Goal: Find specific page/section: Find specific page/section

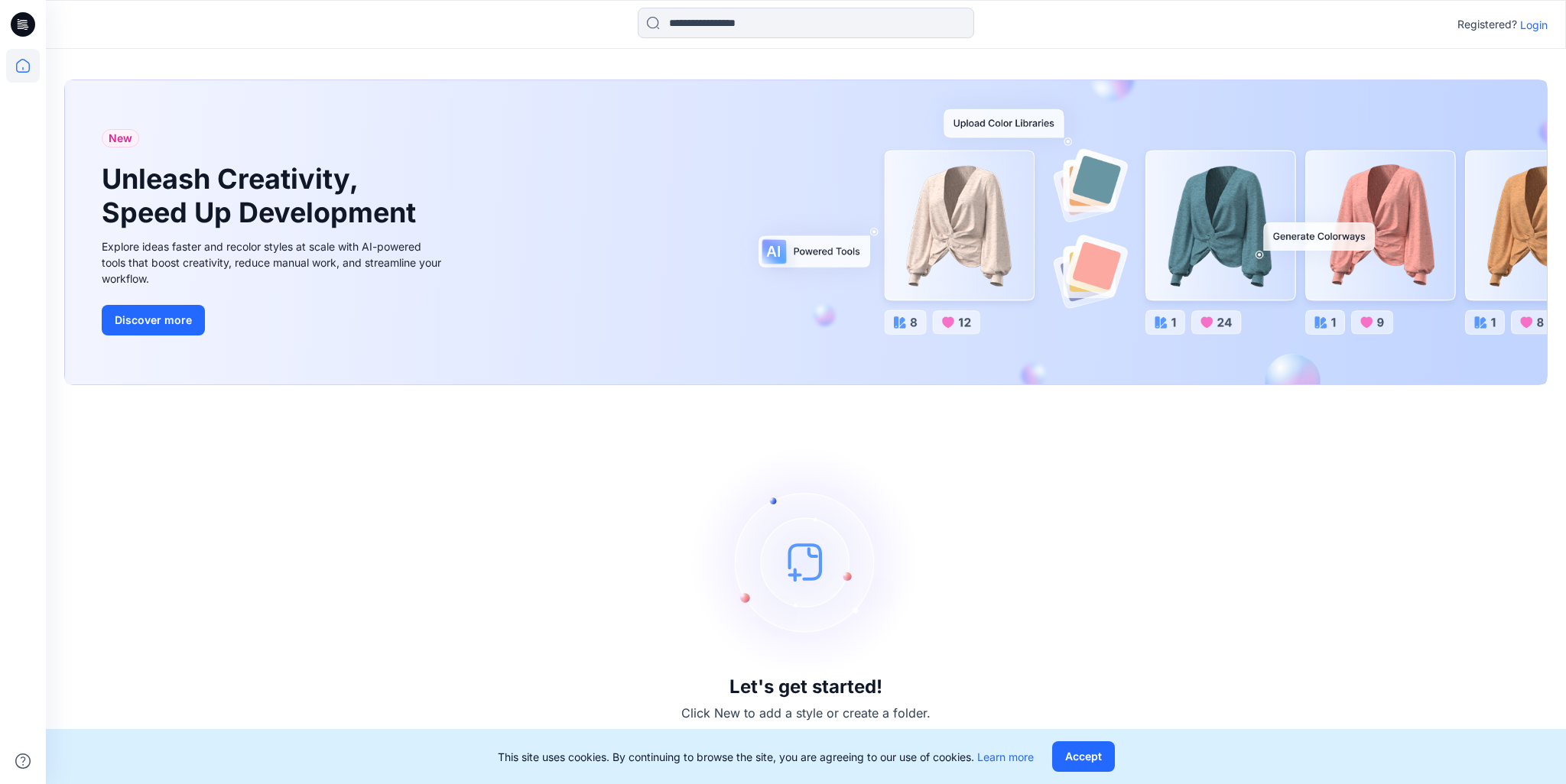
click at [1532, 28] on p "Login" at bounding box center [1534, 25] width 28 height 16
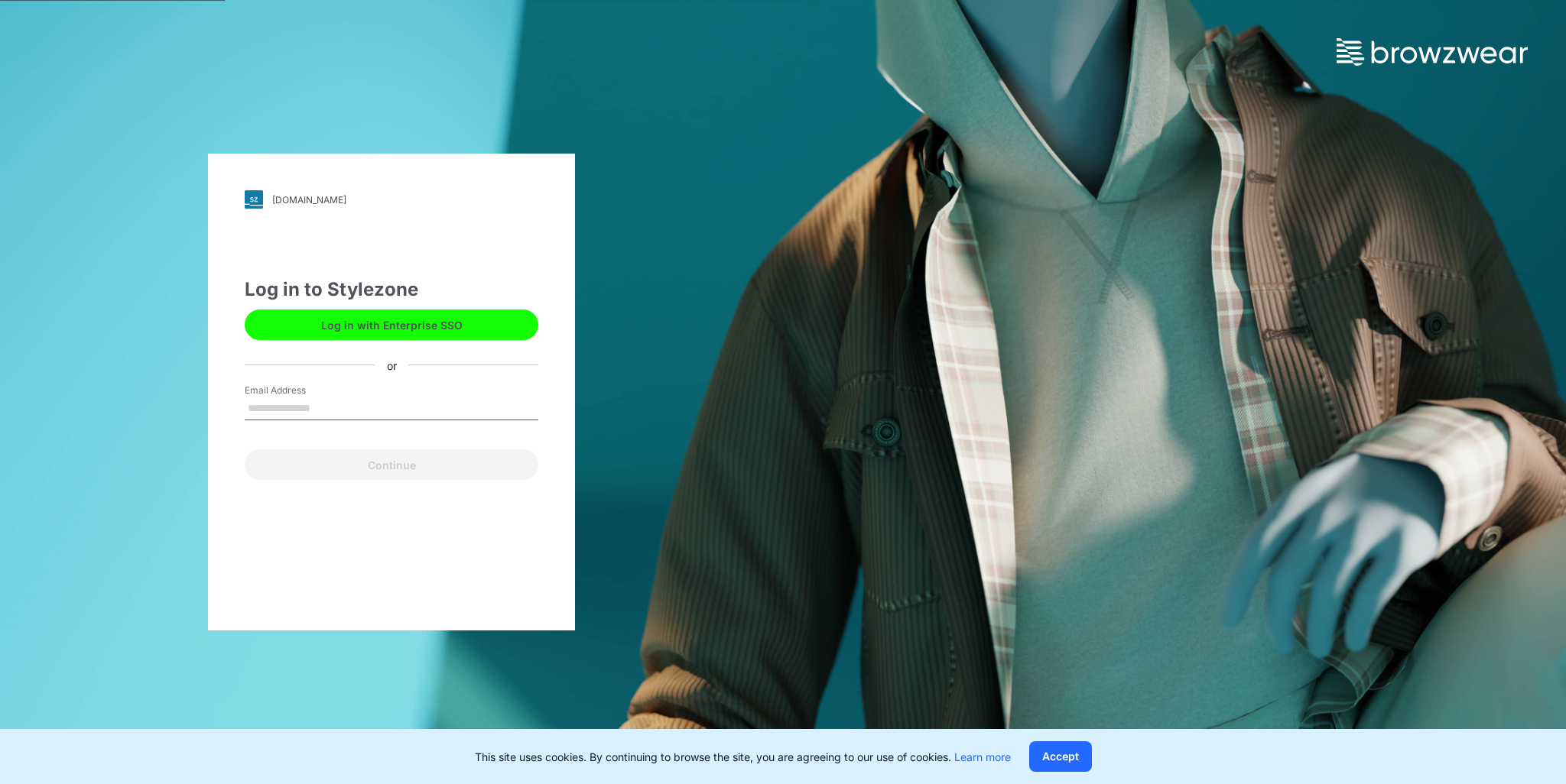
type input "**********"
click at [455, 467] on button "Continue" at bounding box center [391, 464] width 294 height 30
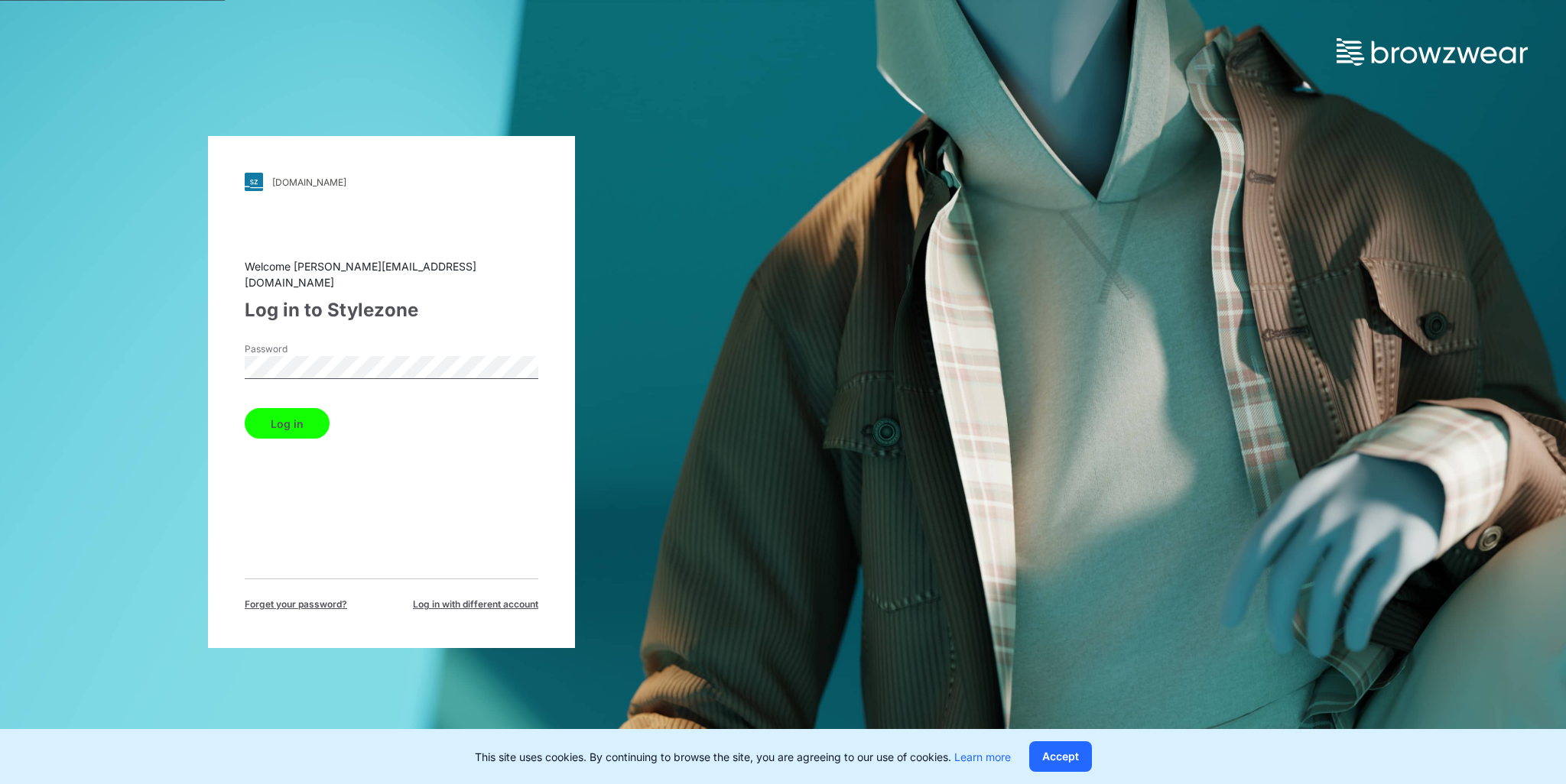
click at [289, 421] on button "Log in" at bounding box center [287, 422] width 85 height 30
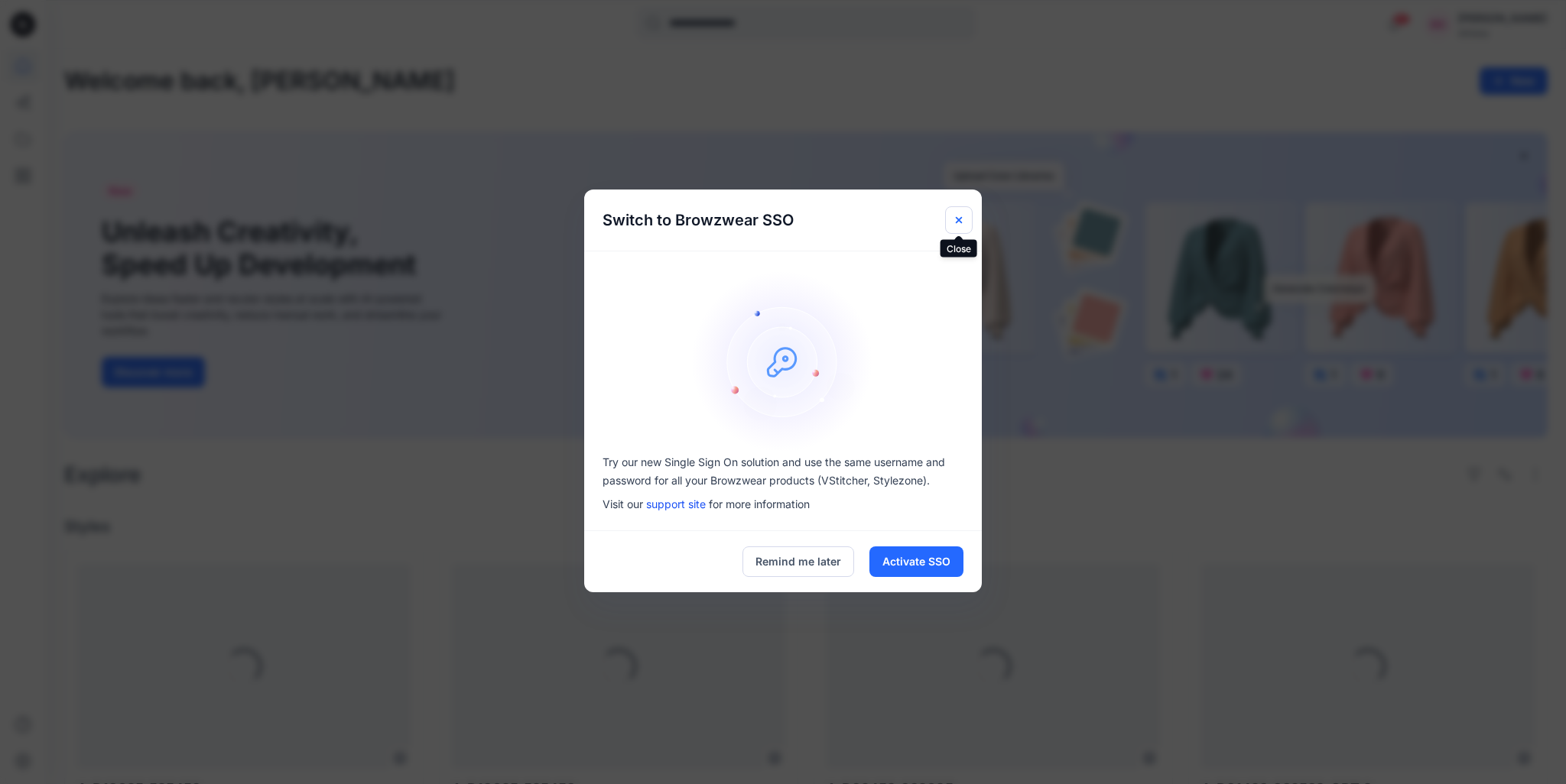
click at [956, 216] on icon "Close" at bounding box center [958, 219] width 6 height 6
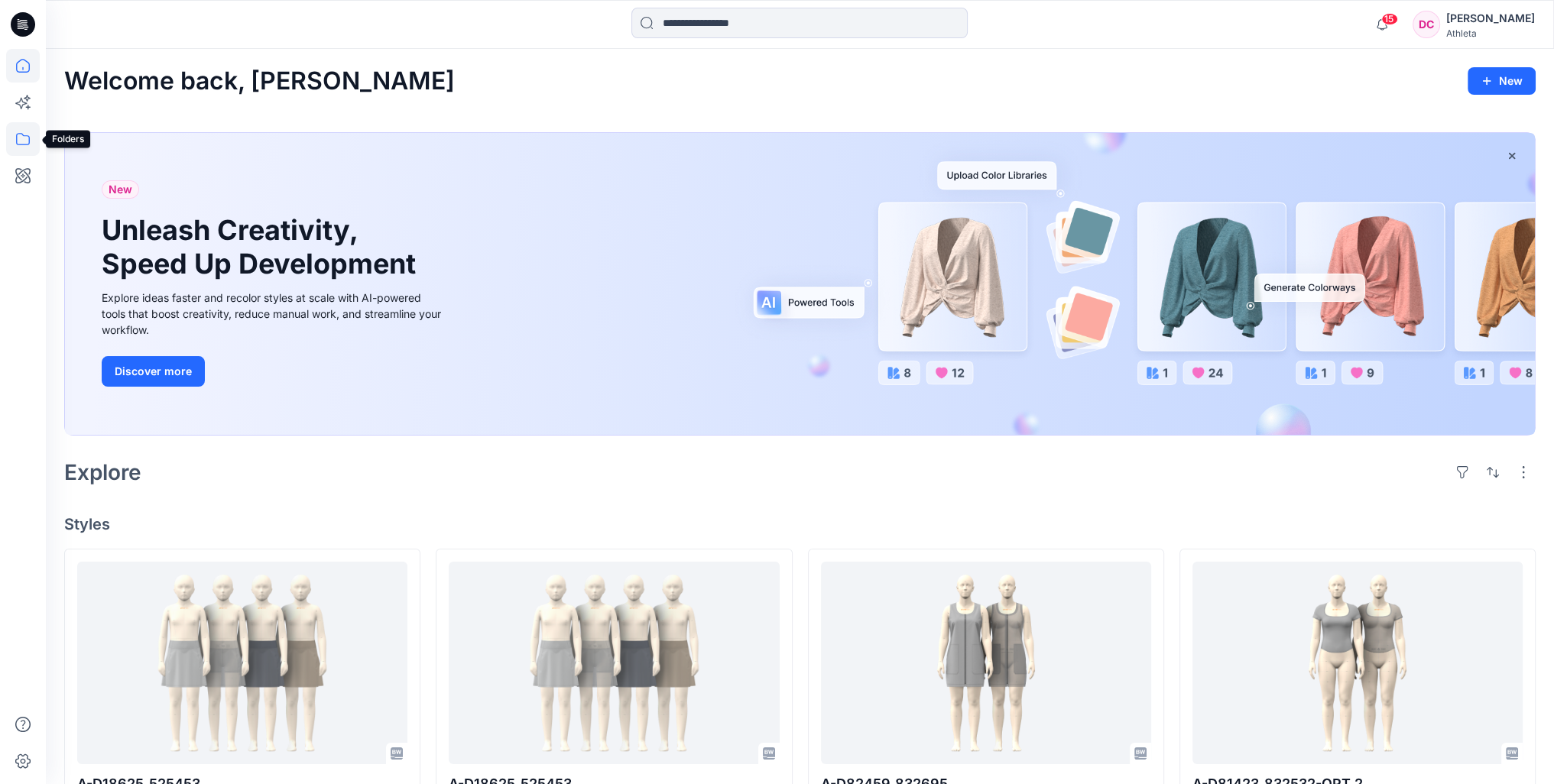
click at [26, 140] on icon at bounding box center [23, 139] width 33 height 33
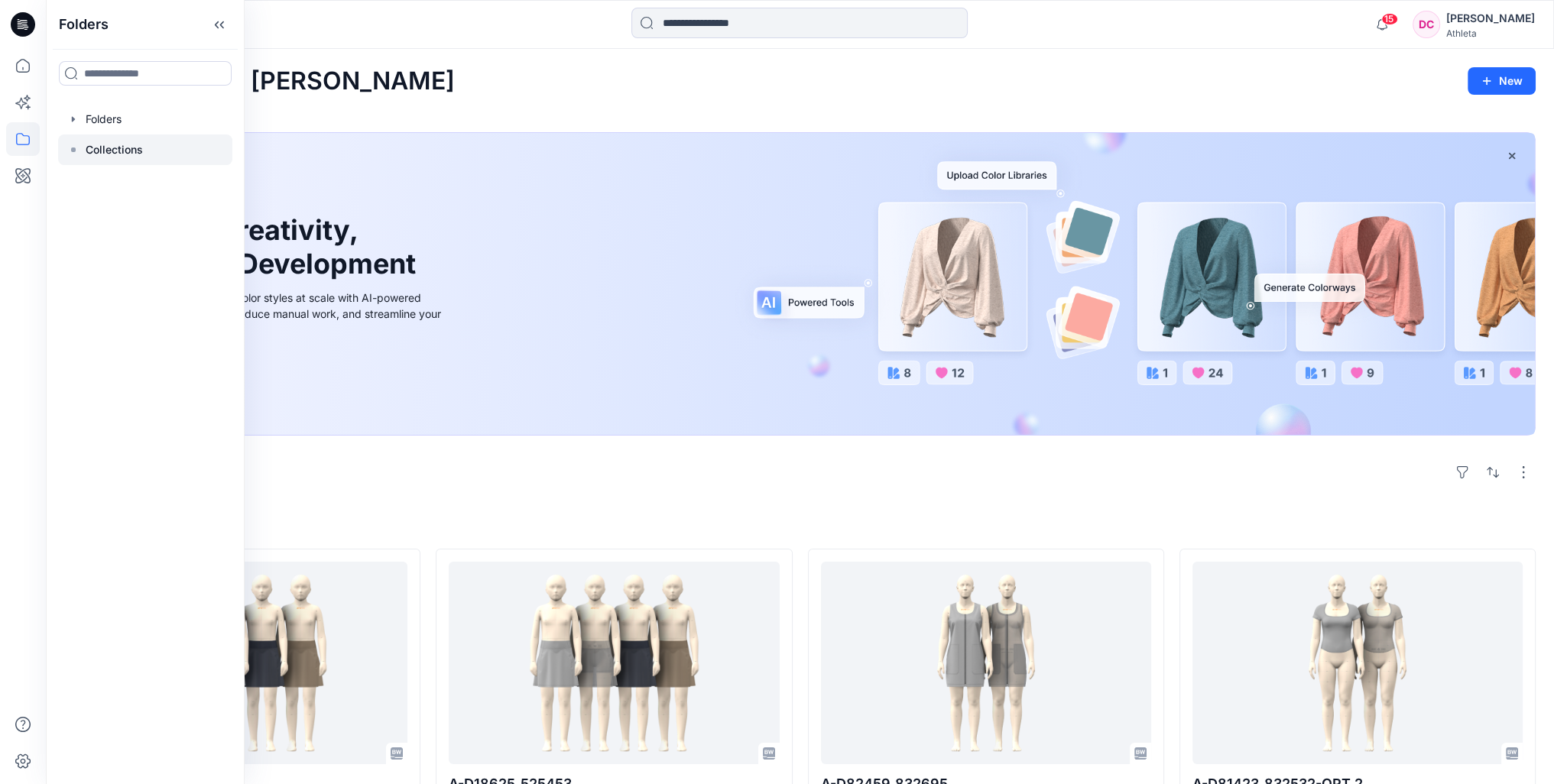
click at [105, 147] on p "Collections" at bounding box center [114, 149] width 57 height 19
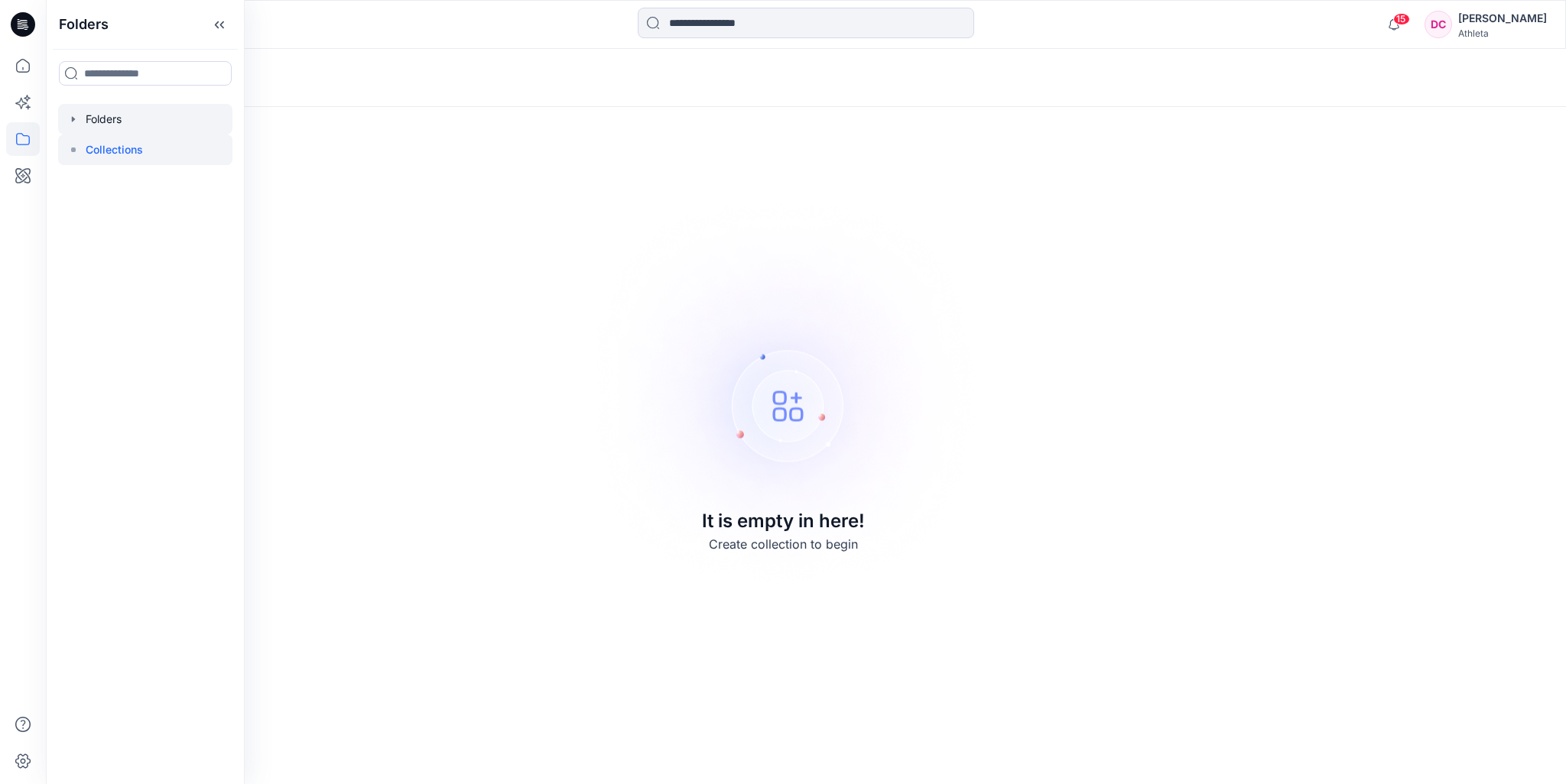
click at [112, 120] on div at bounding box center [145, 119] width 174 height 30
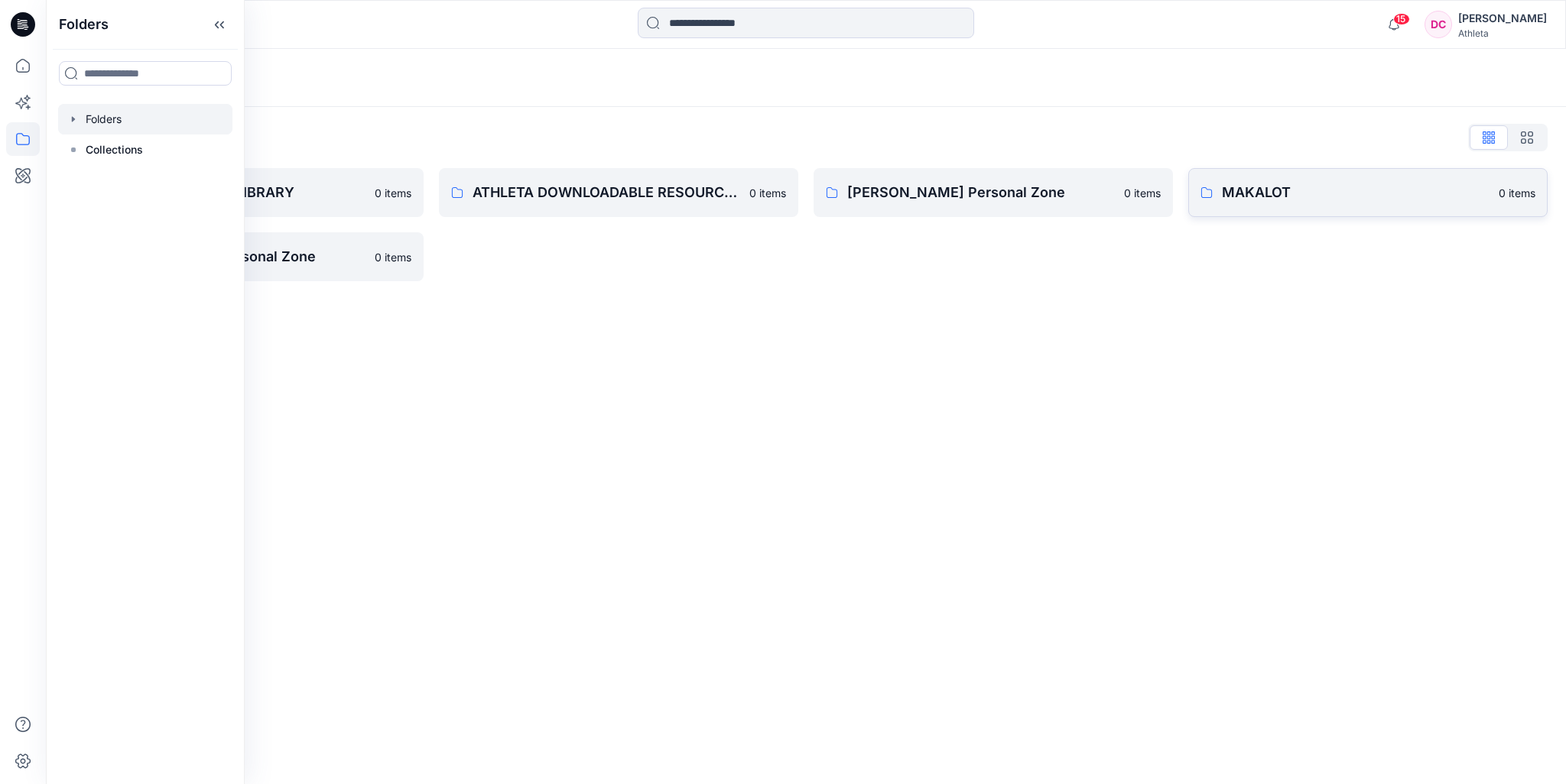
click at [1323, 198] on p "MAKALOT" at bounding box center [1356, 193] width 267 height 22
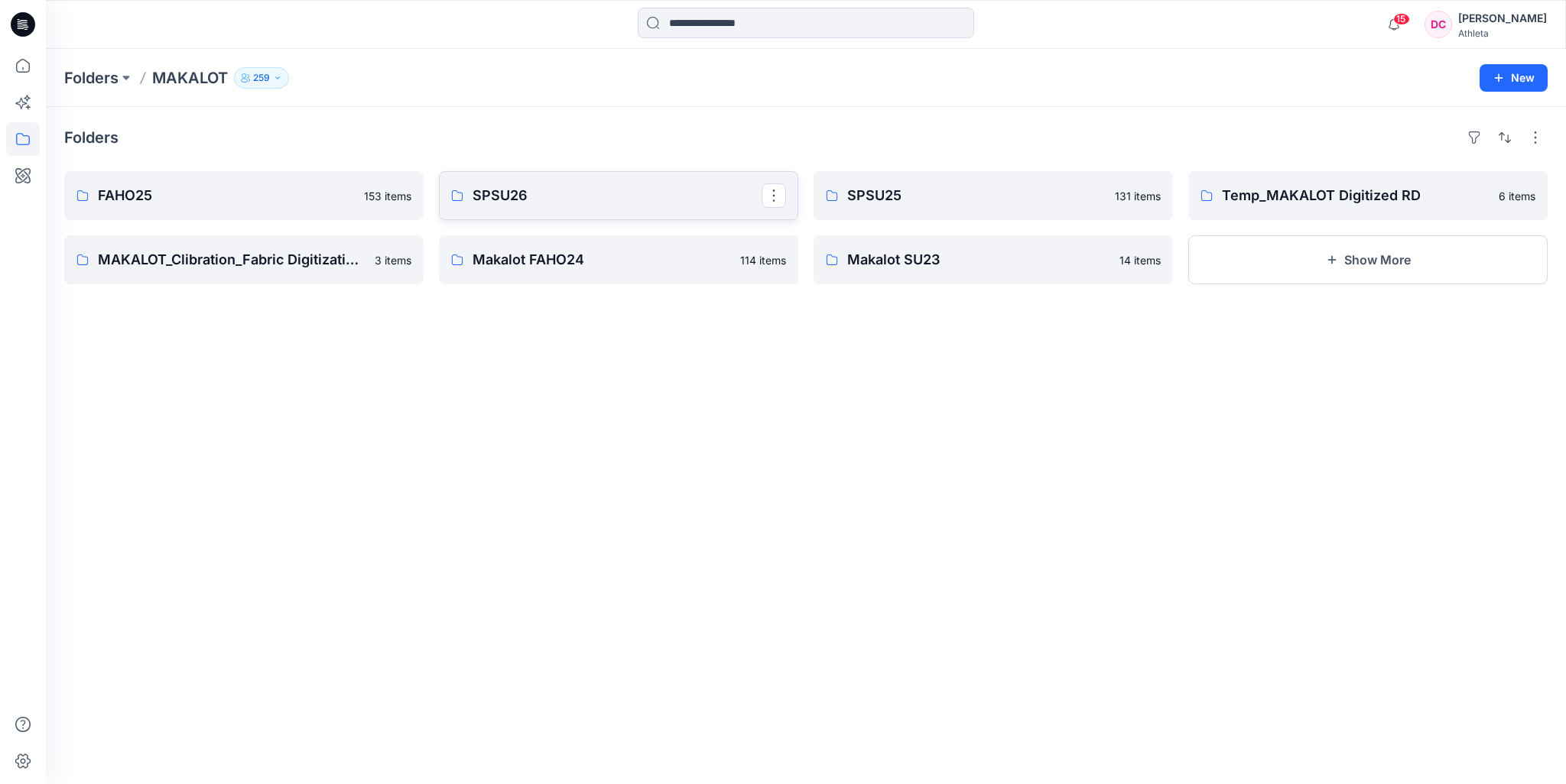
click at [562, 196] on p "SPSU26" at bounding box center [617, 196] width 289 height 22
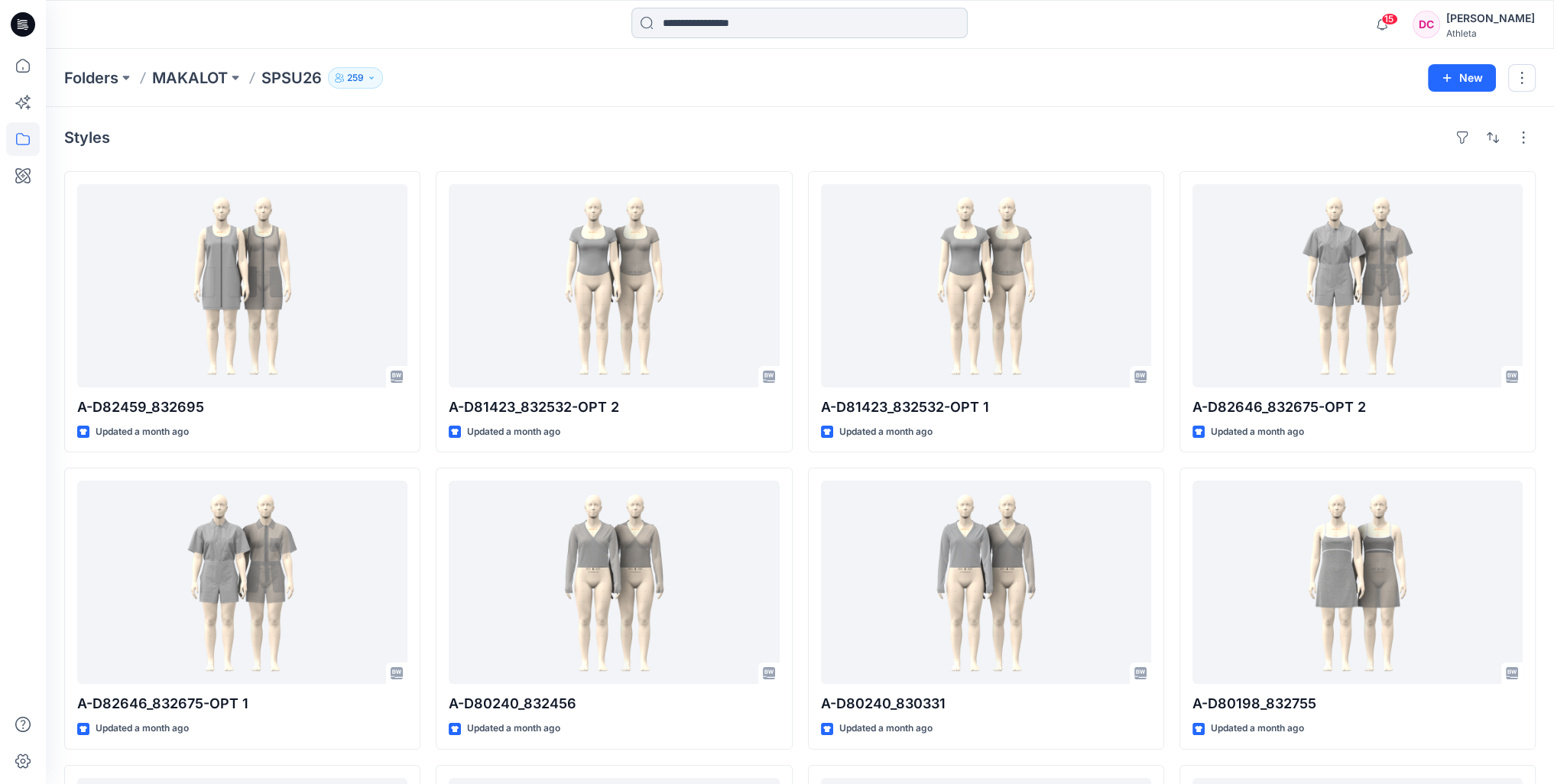
click at [734, 31] on input at bounding box center [799, 23] width 336 height 30
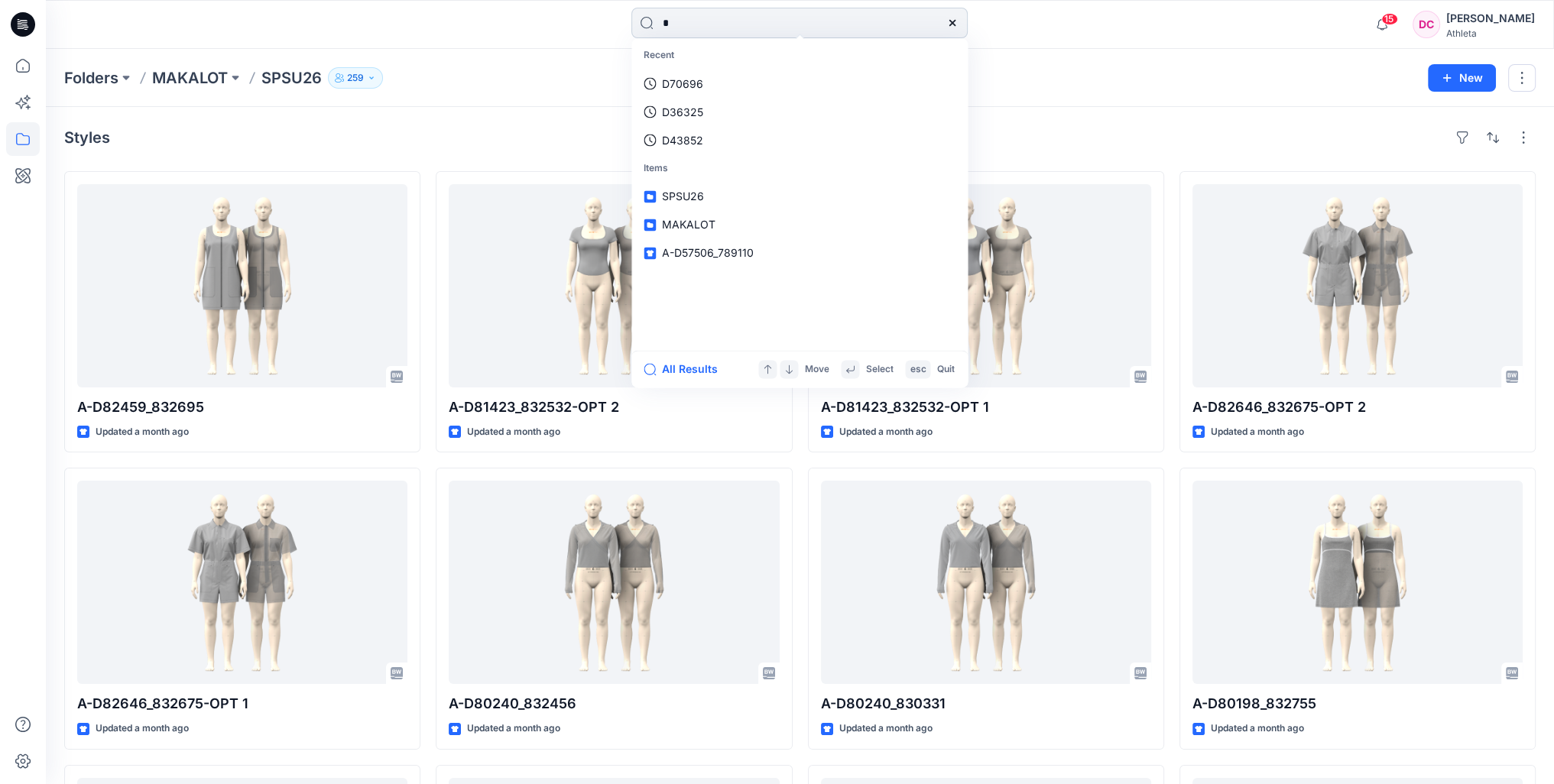
click at [743, 26] on input "*" at bounding box center [799, 23] width 336 height 30
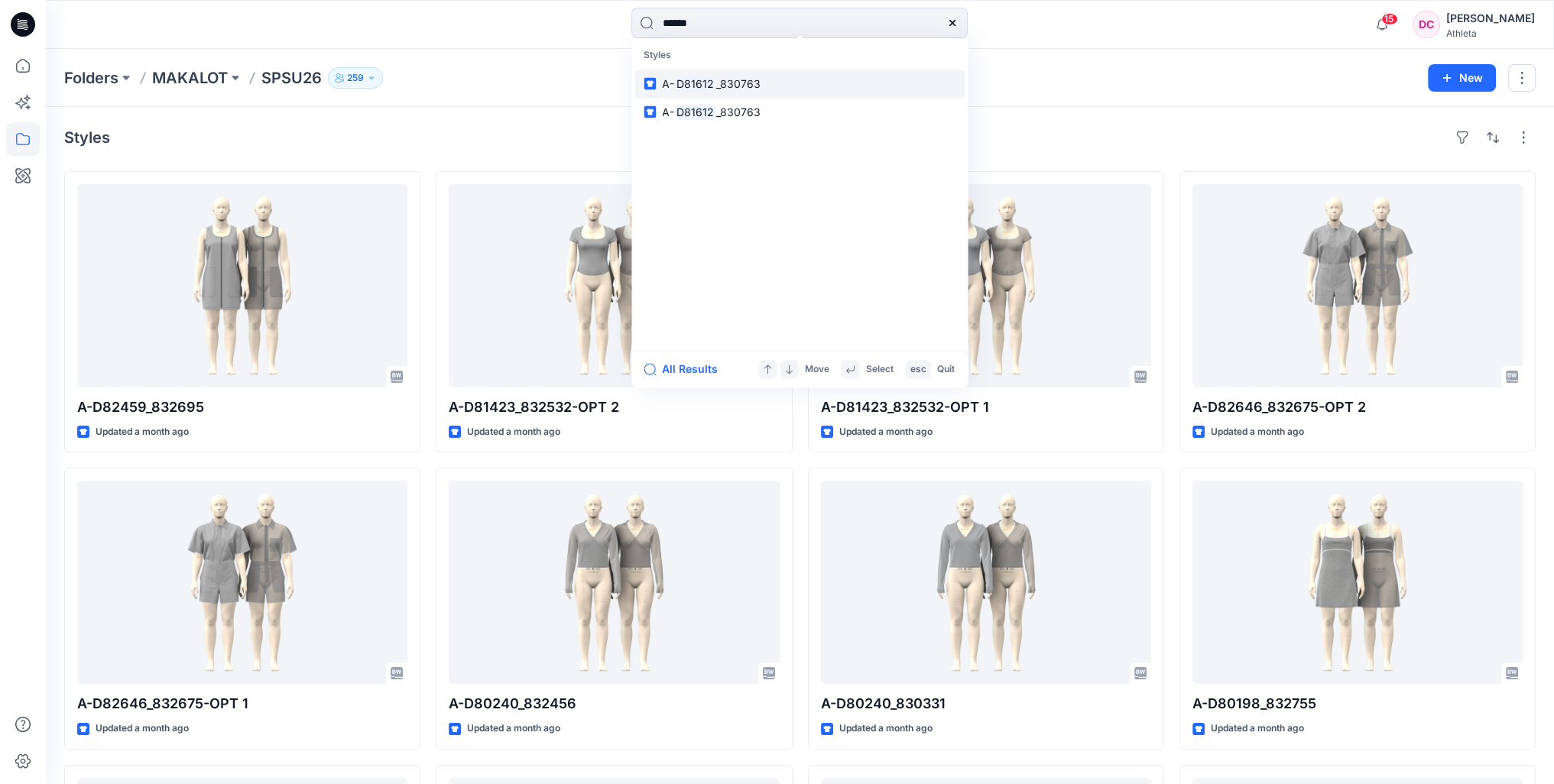
type input "******"
click at [737, 84] on span "_830763" at bounding box center [738, 84] width 44 height 13
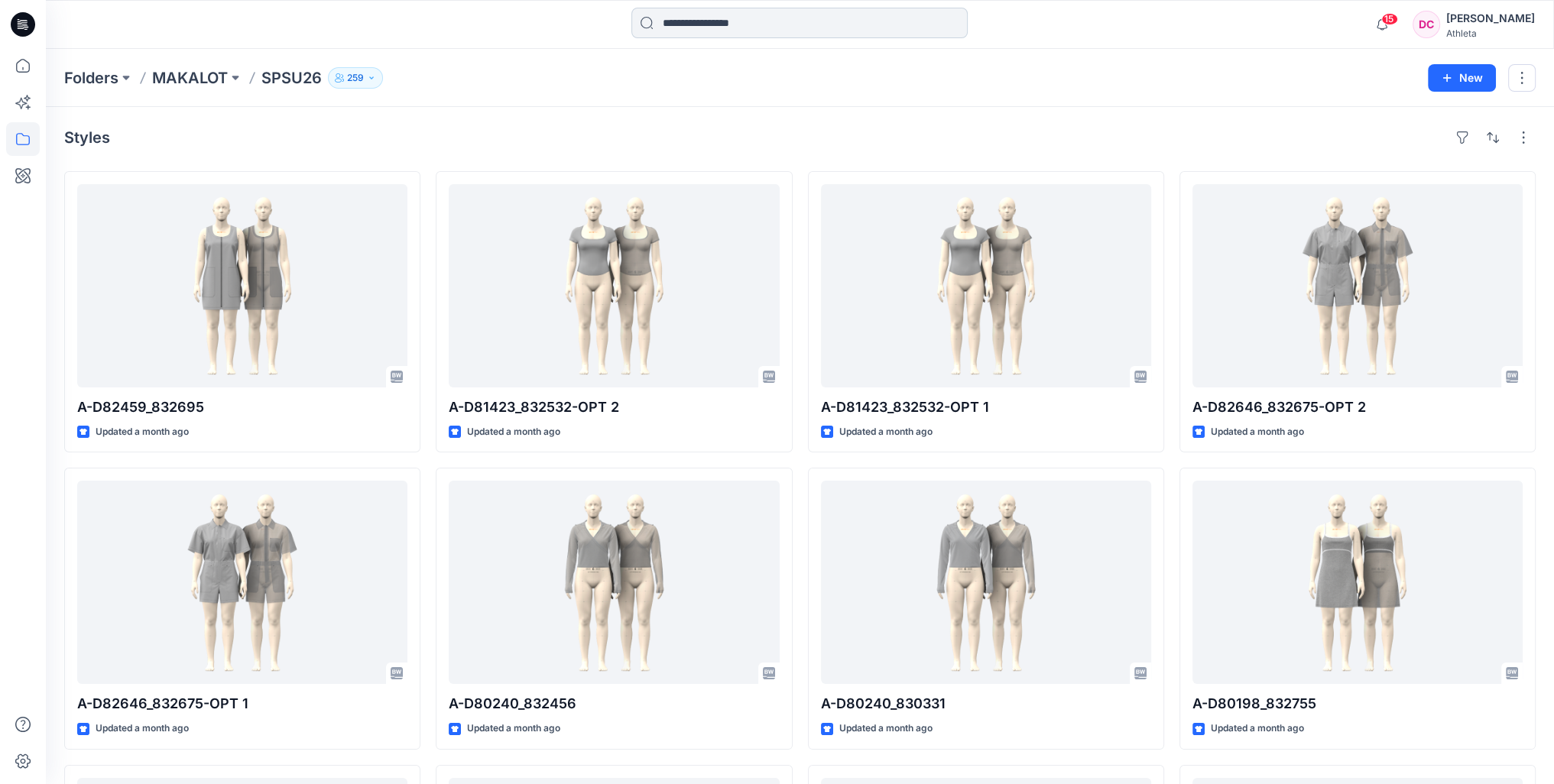
click at [714, 18] on input at bounding box center [799, 23] width 336 height 30
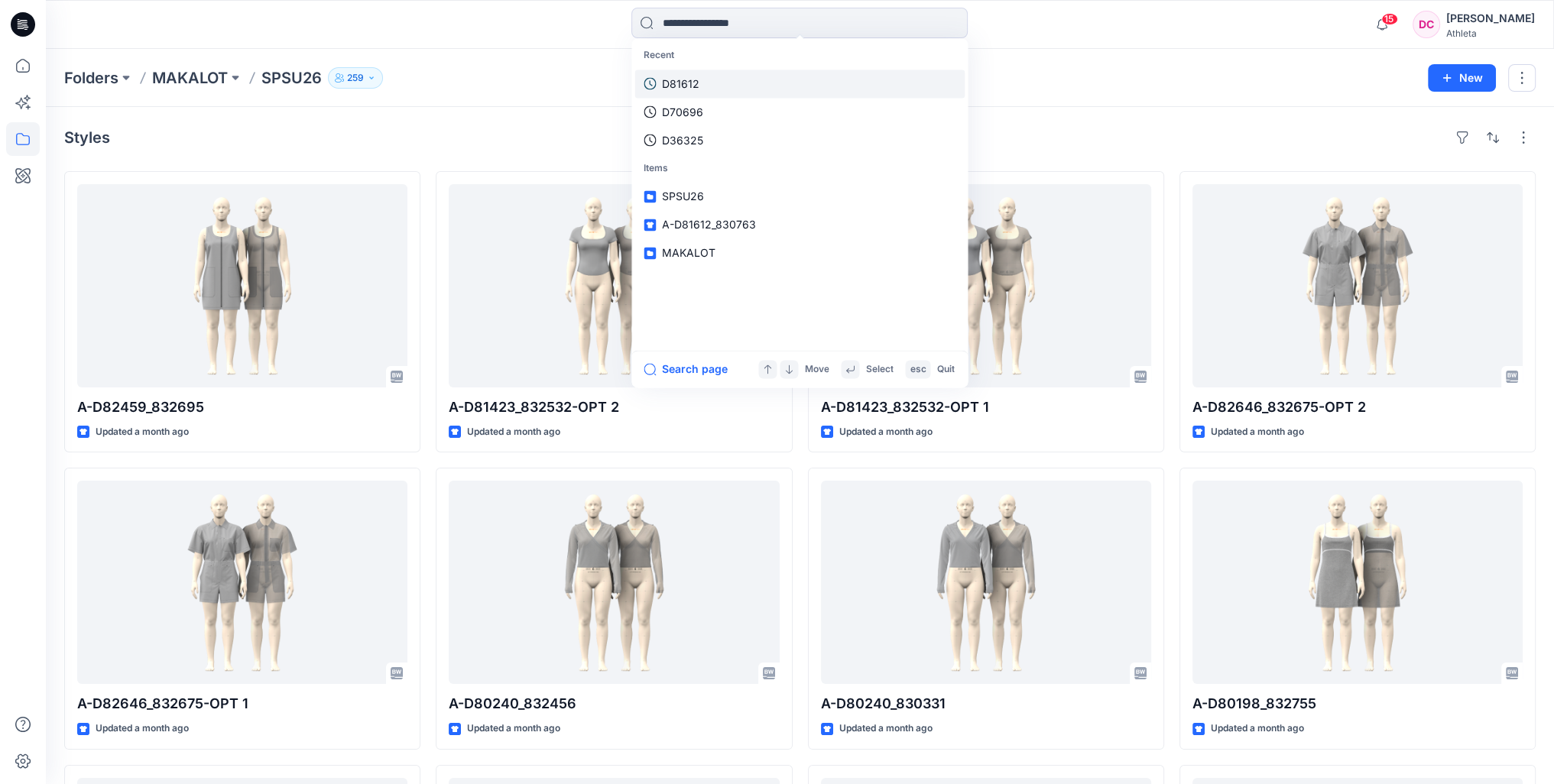
click at [722, 87] on link "D81612" at bounding box center [799, 84] width 330 height 28
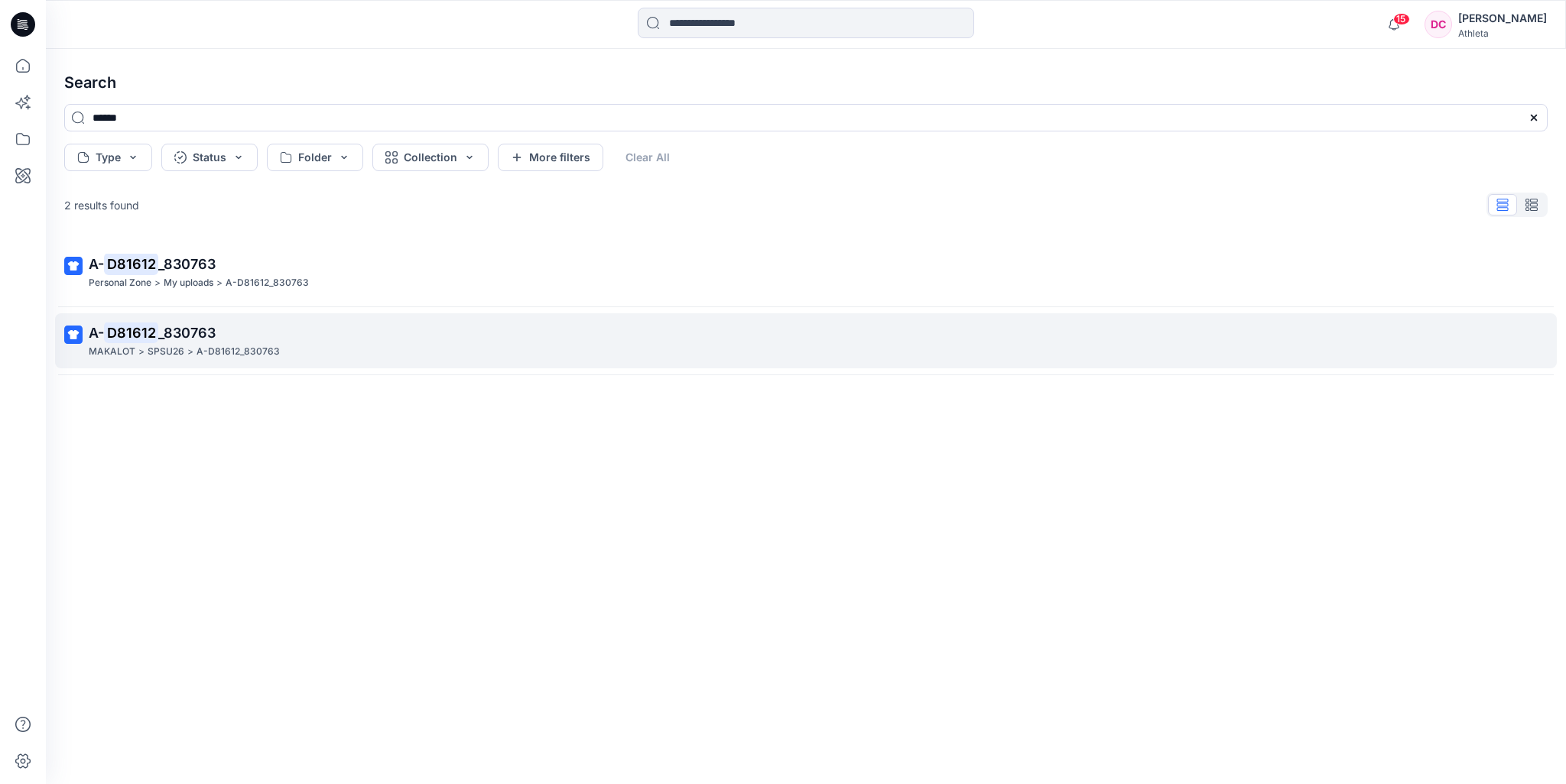
click at [184, 336] on span "_830763" at bounding box center [187, 333] width 57 height 16
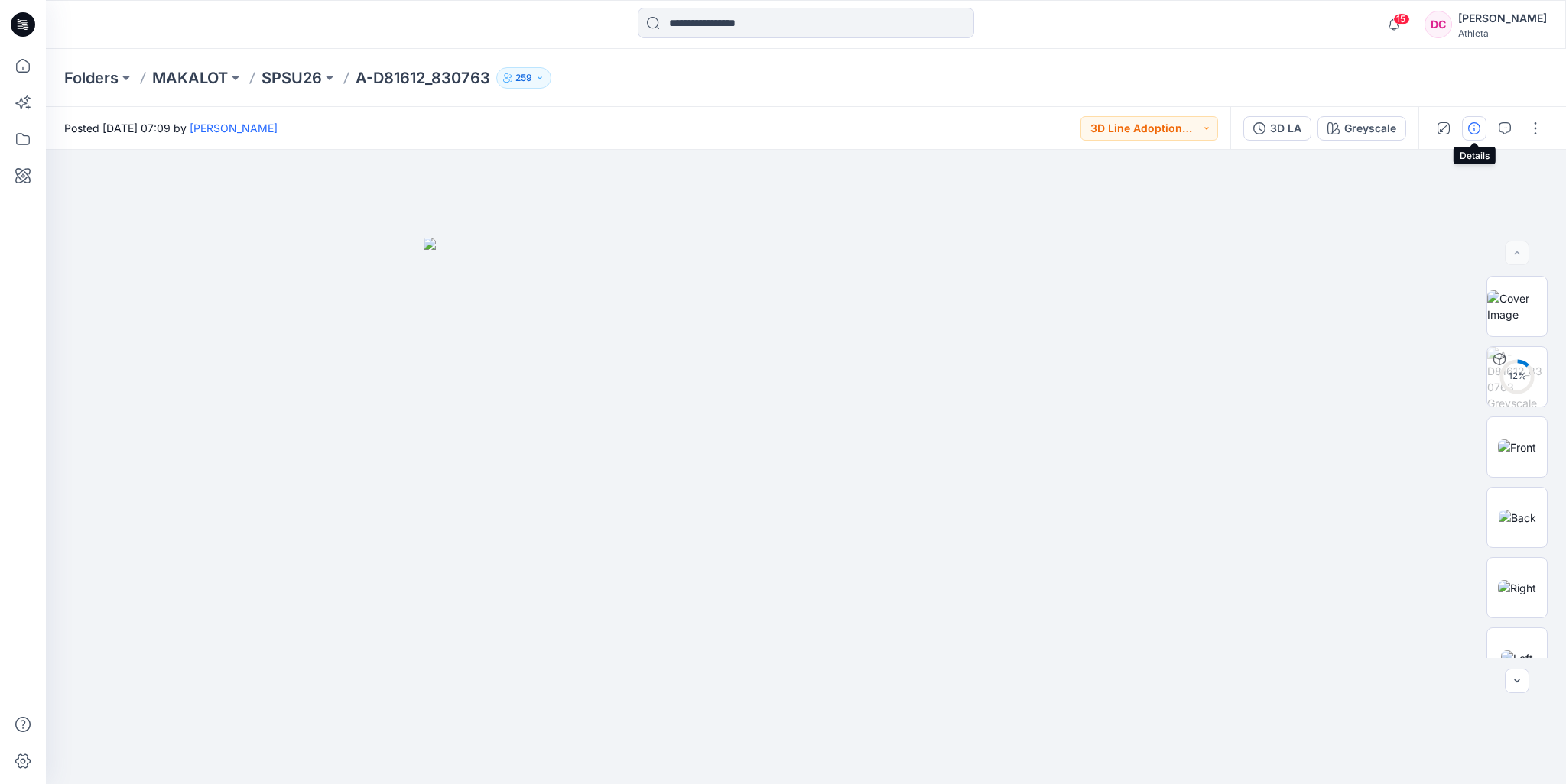
click at [1473, 129] on icon "button" at bounding box center [1474, 128] width 12 height 12
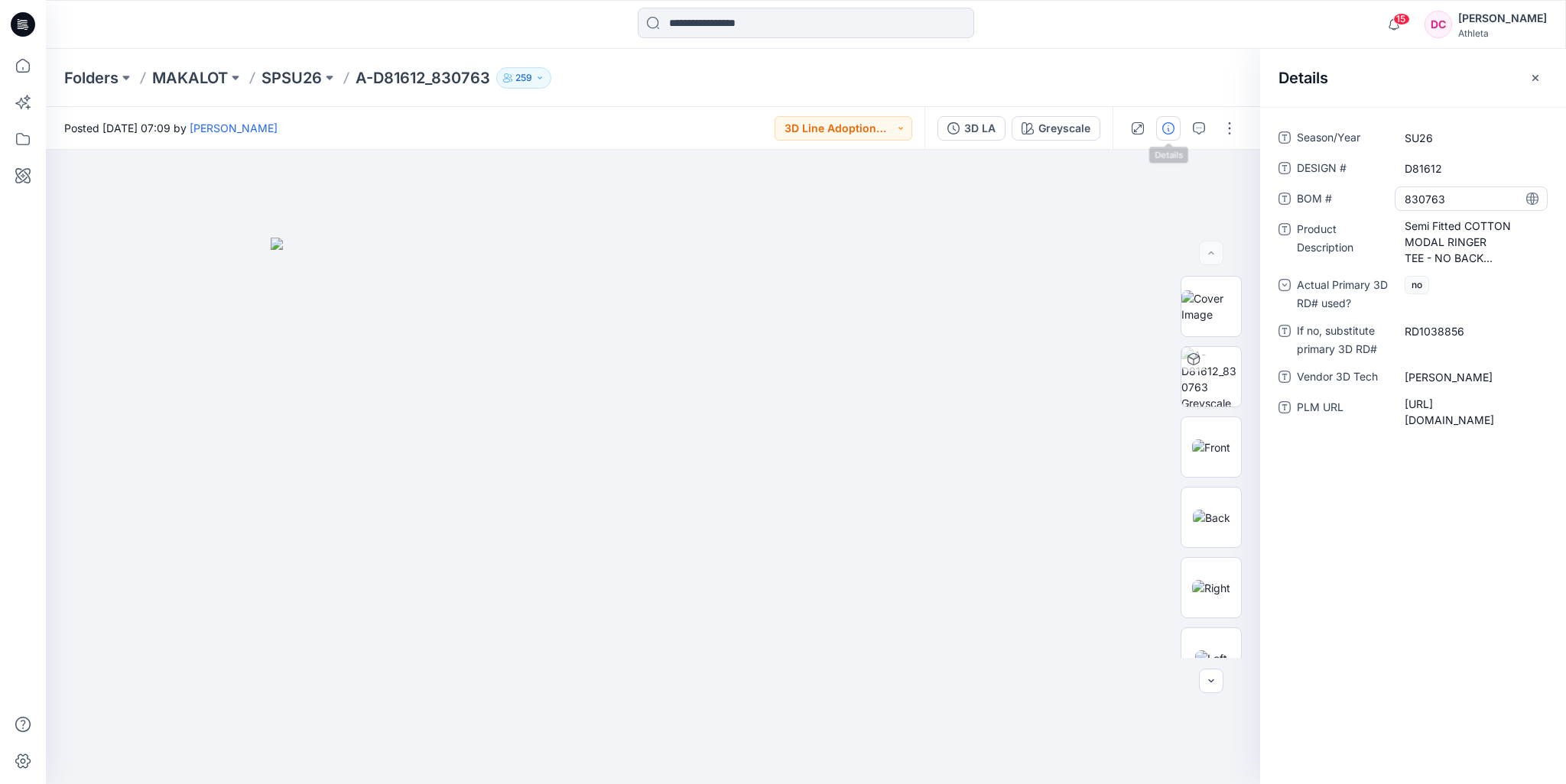
click at [1443, 197] on \ "830763" at bounding box center [1471, 198] width 133 height 16
drag, startPoint x: 1455, startPoint y: 196, endPoint x: 1389, endPoint y: 196, distance: 66.0
click at [1389, 196] on div "BOM # ******" at bounding box center [1413, 198] width 269 height 25
click at [743, 25] on input at bounding box center [806, 23] width 336 height 30
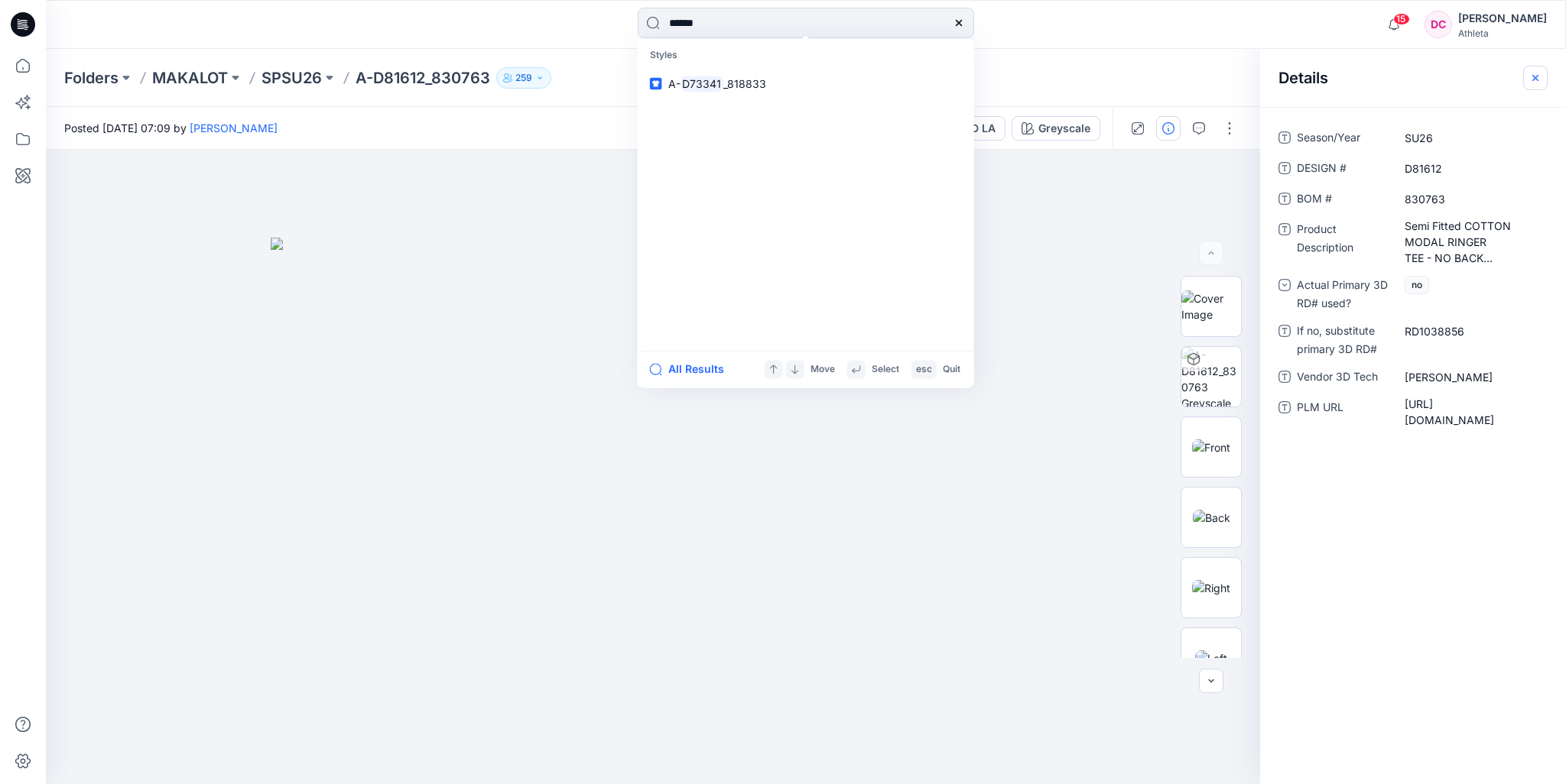
type input "******"
click at [1540, 78] on icon "button" at bounding box center [1535, 78] width 12 height 12
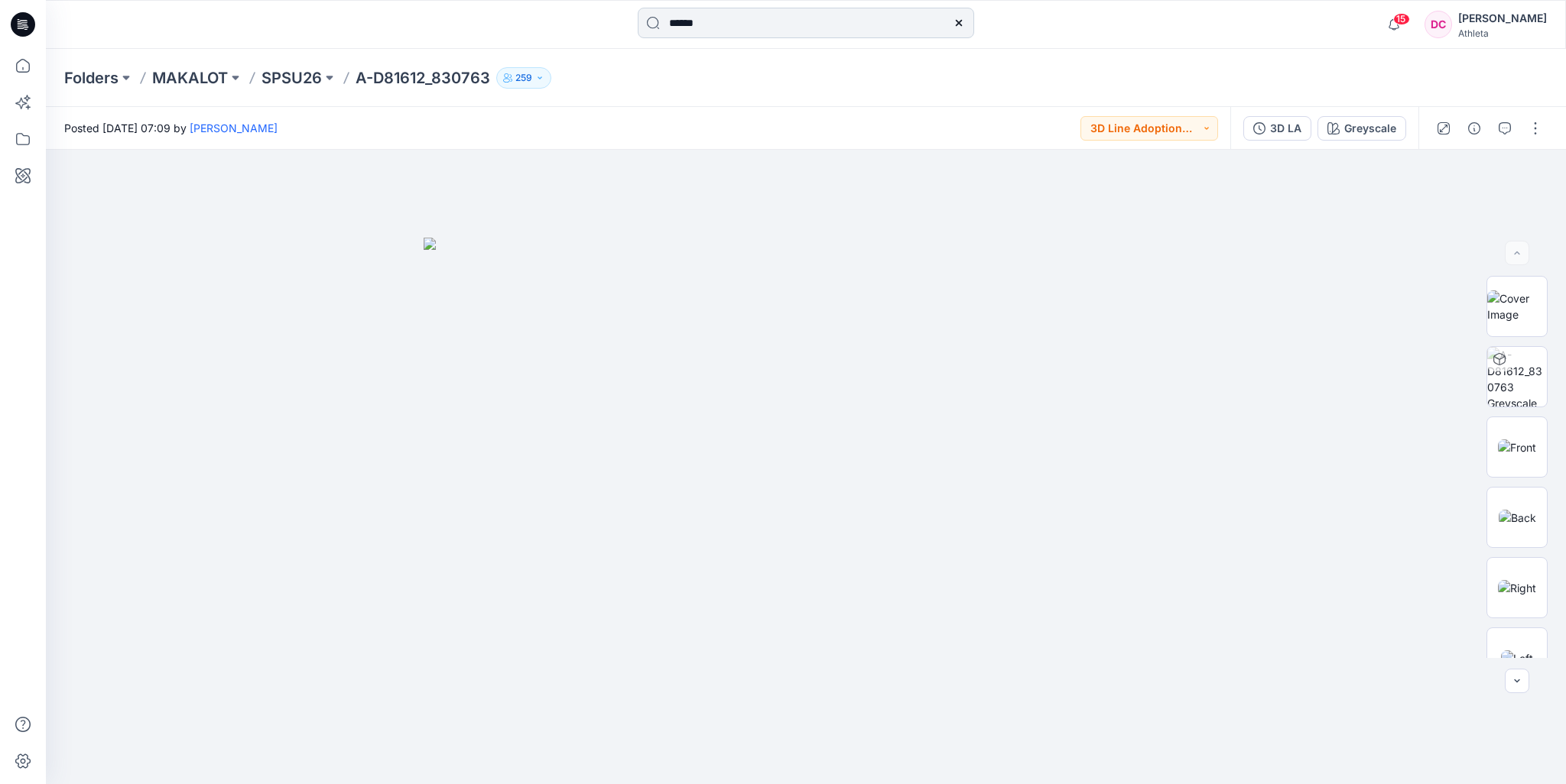
click at [725, 23] on input "******" at bounding box center [806, 23] width 336 height 30
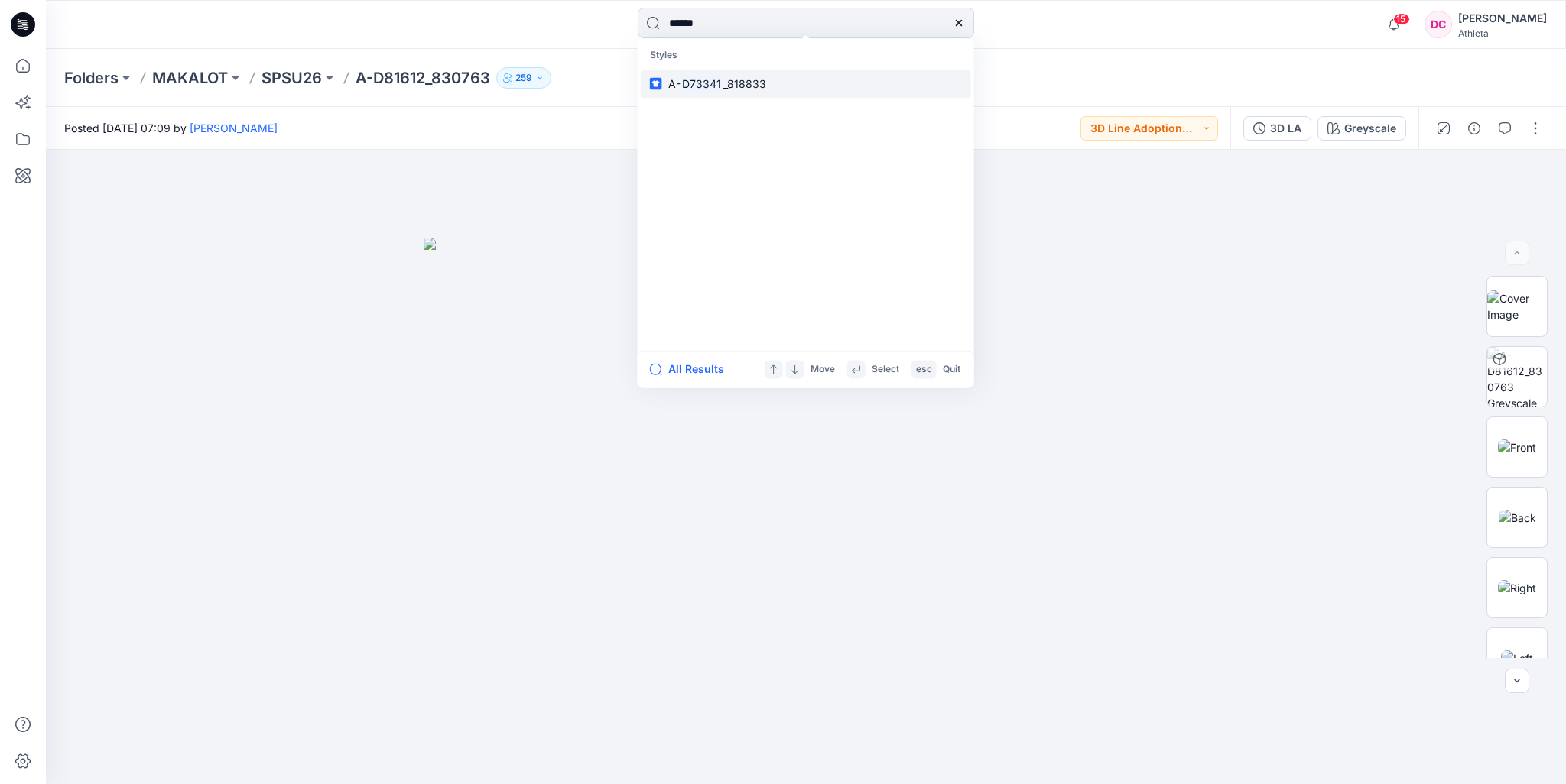
click at [743, 81] on span "_818833" at bounding box center [745, 84] width 43 height 13
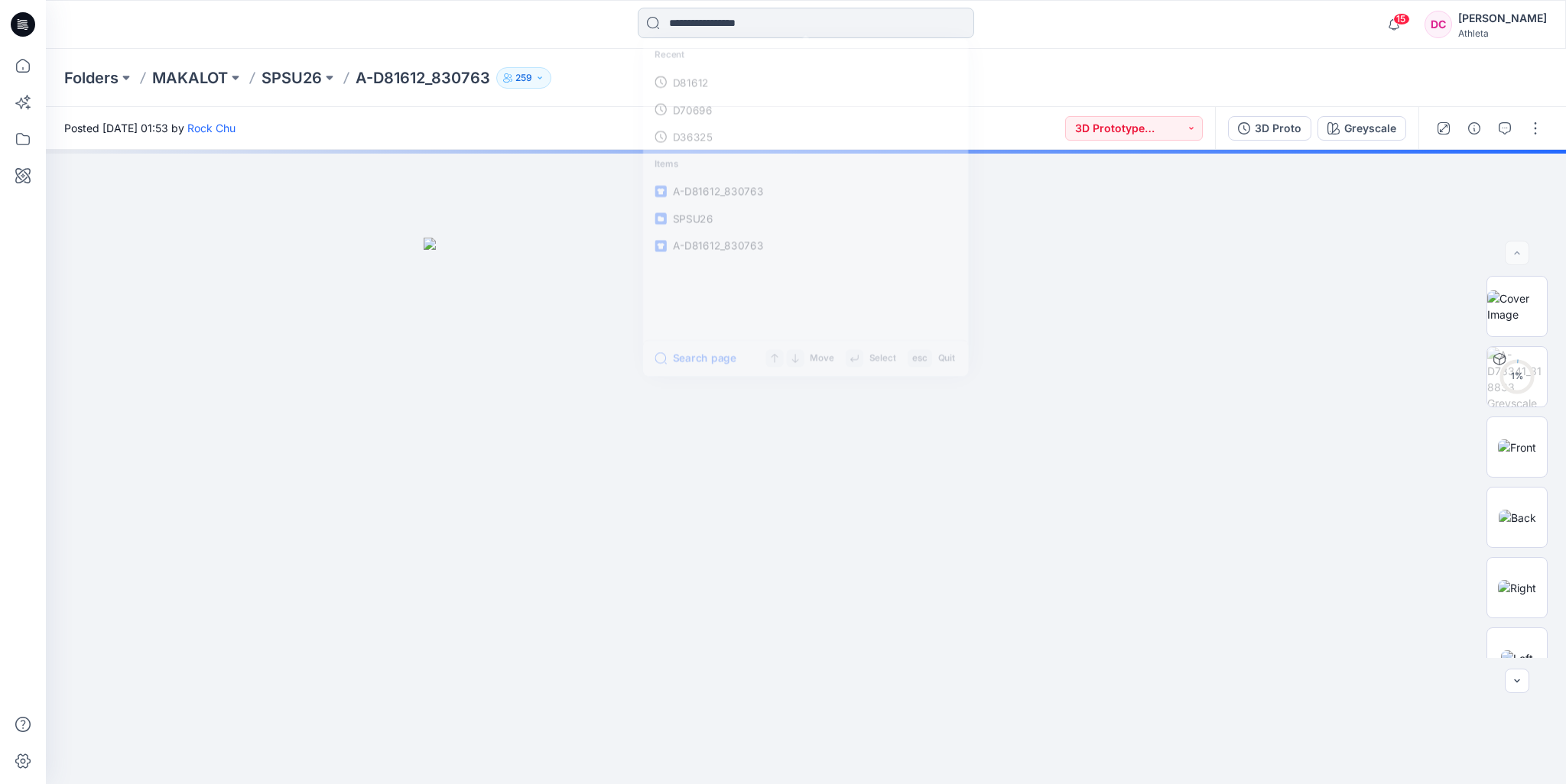
click at [753, 23] on input at bounding box center [806, 23] width 336 height 30
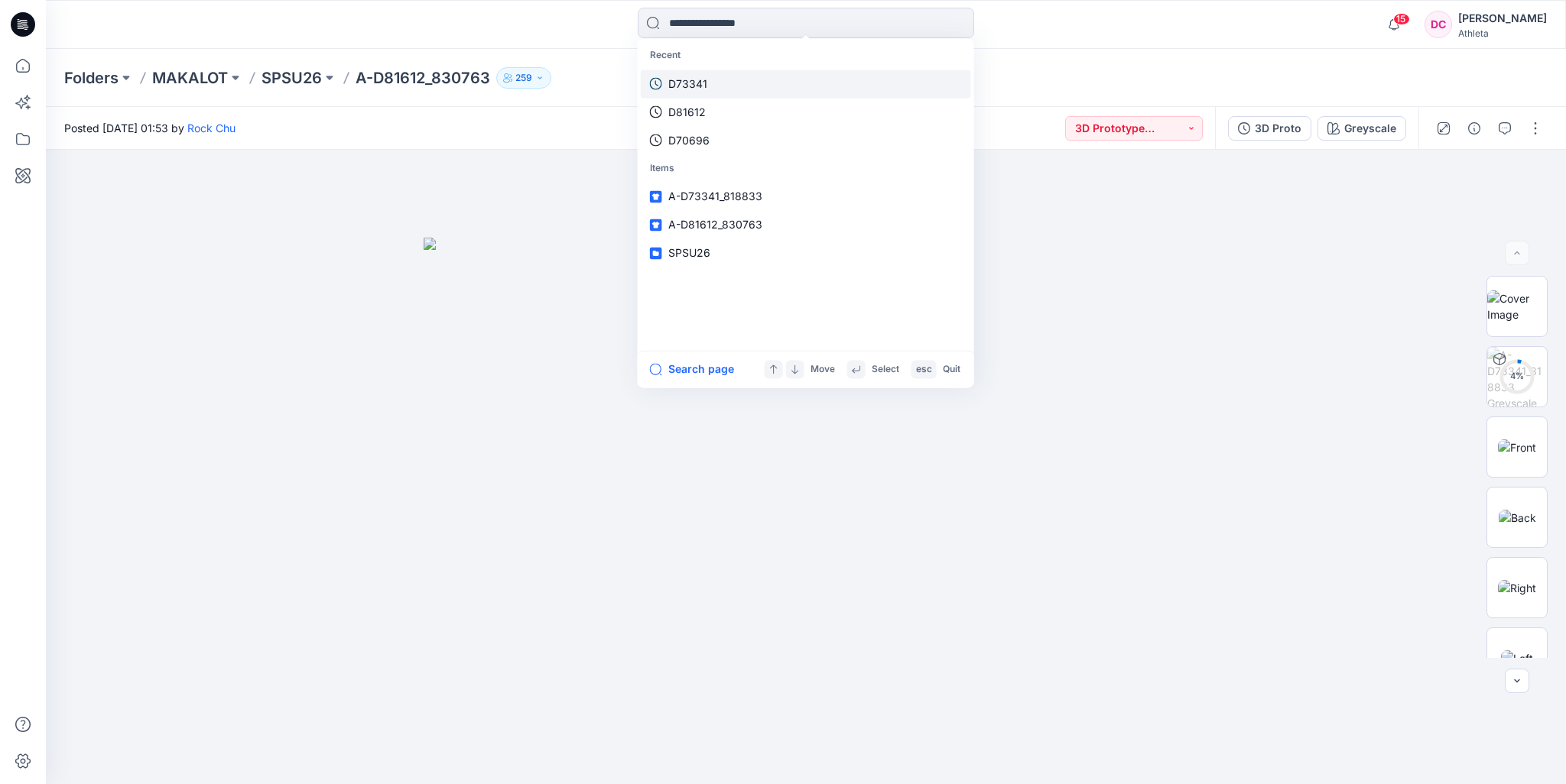
click at [707, 79] on link "D73341" at bounding box center [806, 84] width 330 height 28
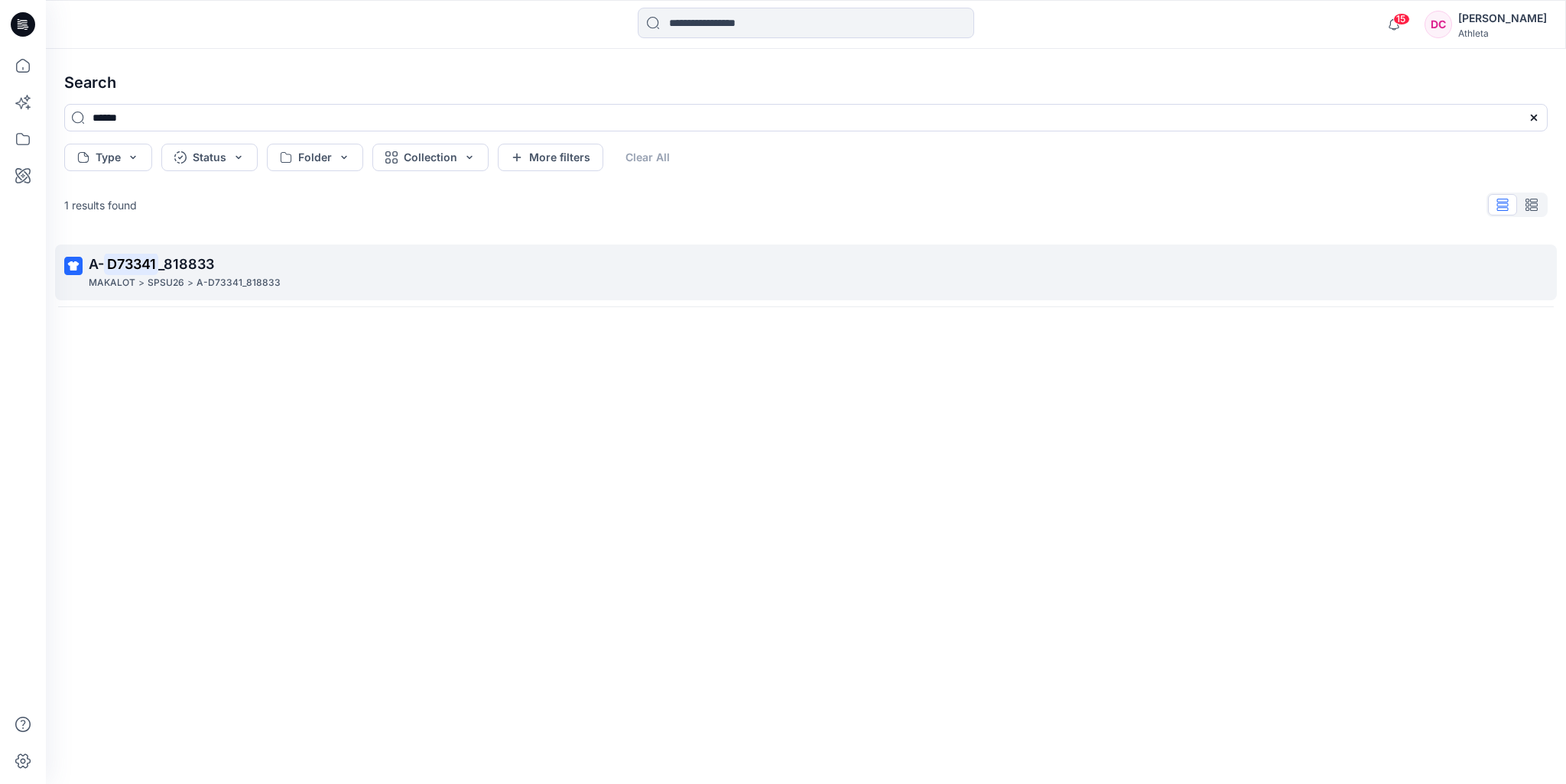
click at [272, 274] on p "A- D73341 _818833" at bounding box center [804, 264] width 1431 height 22
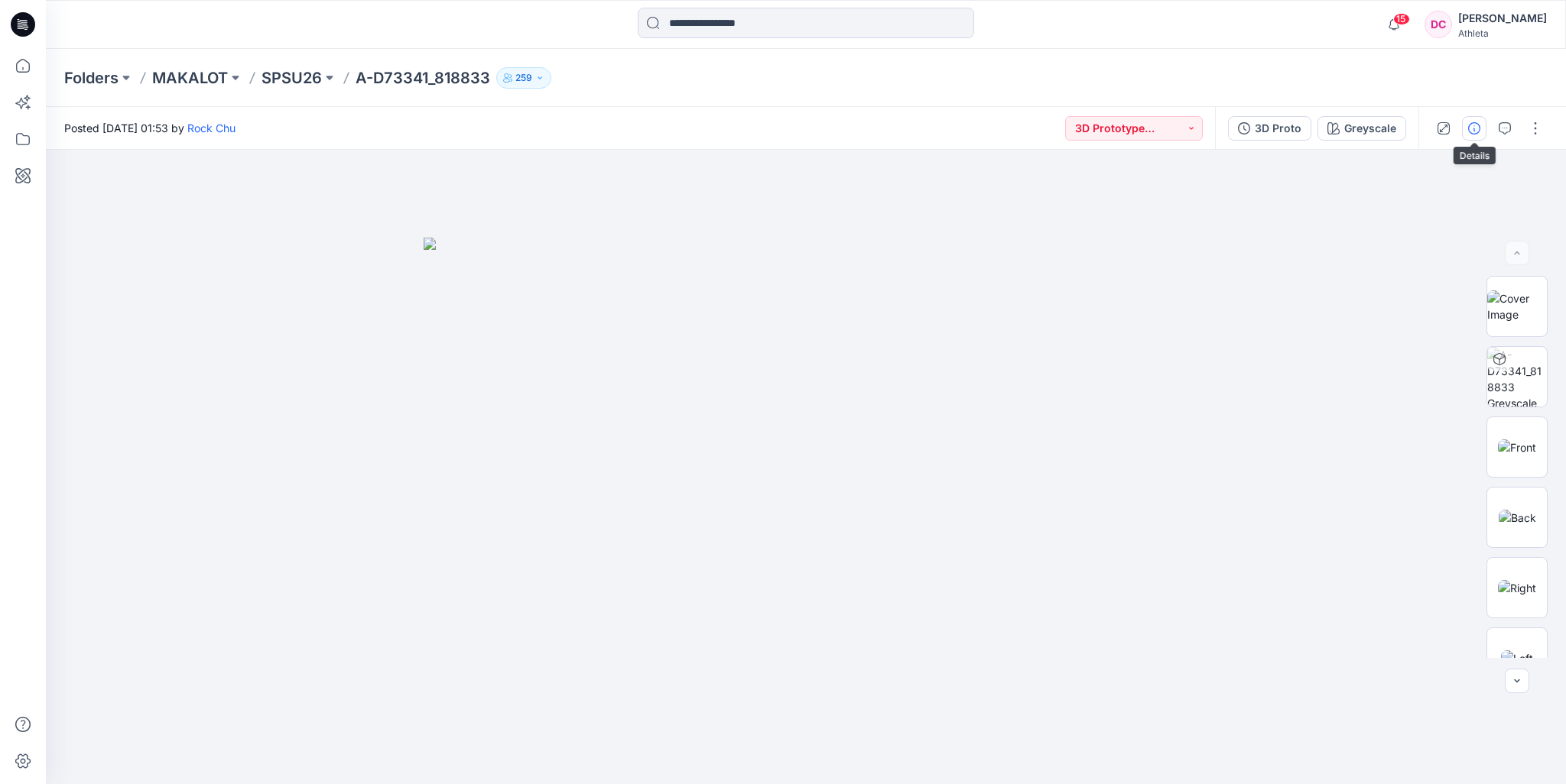
click at [1476, 125] on icon "button" at bounding box center [1474, 128] width 12 height 12
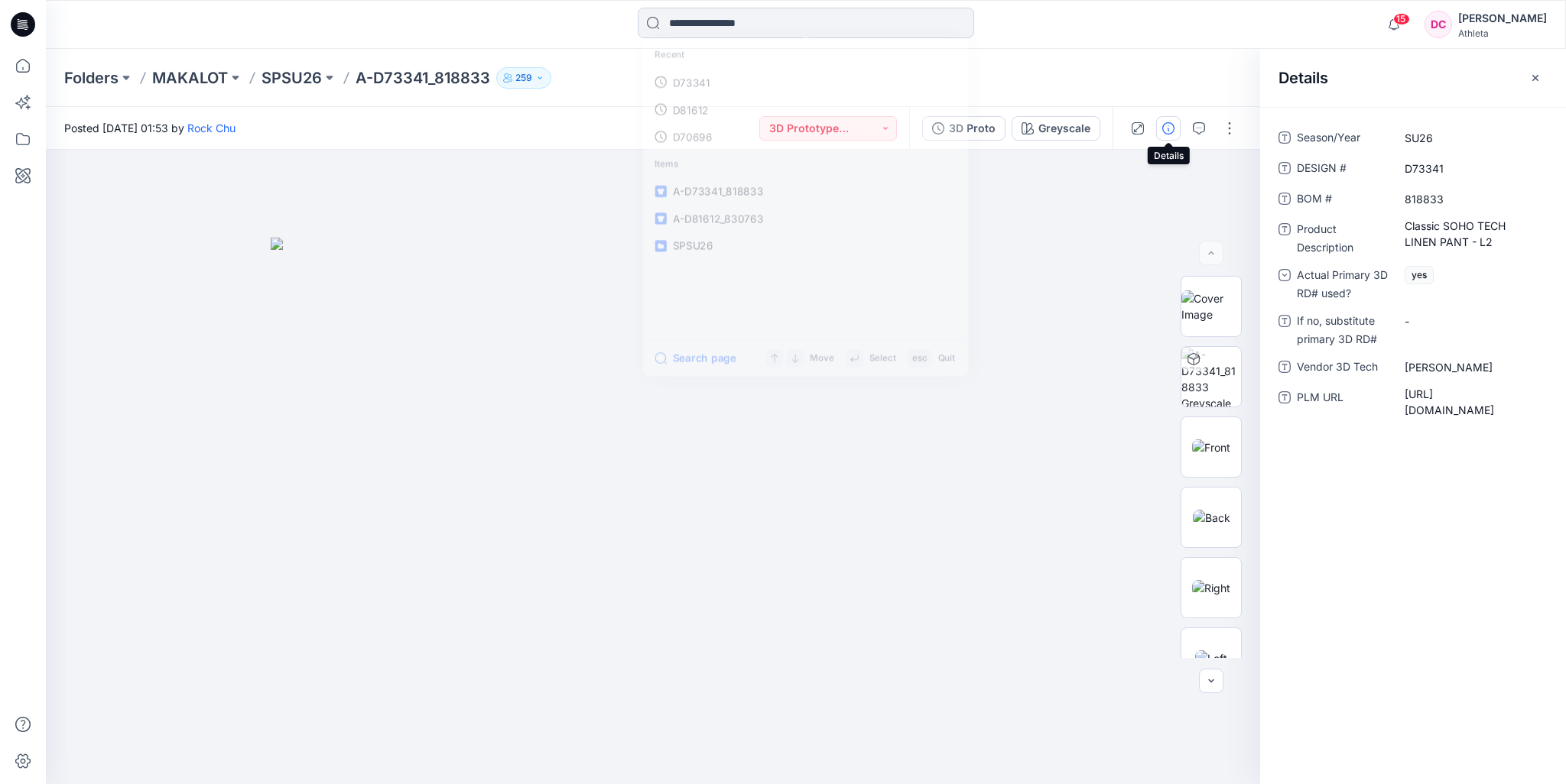
click at [703, 12] on input at bounding box center [806, 23] width 336 height 30
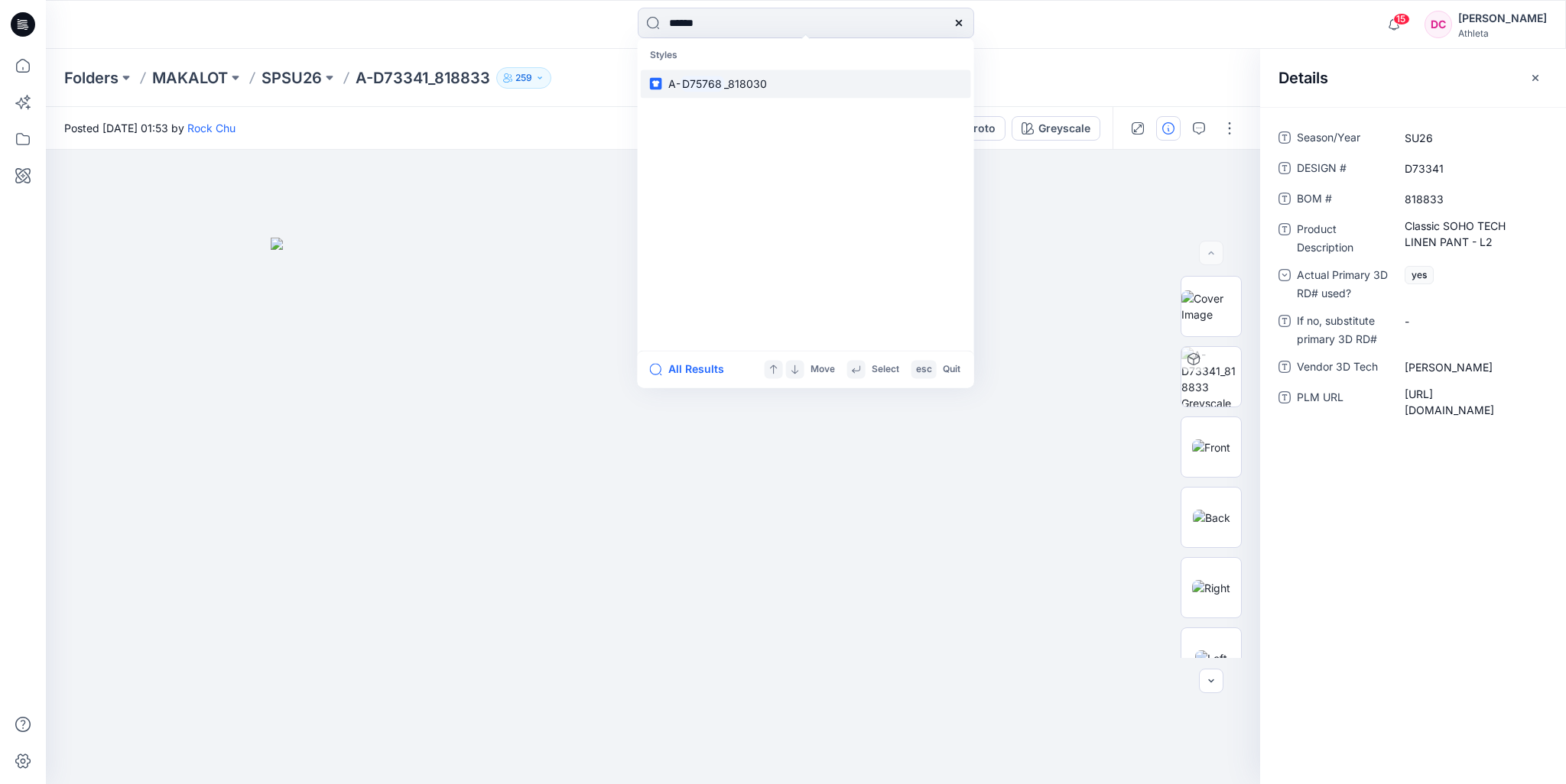
type input "******"
click at [727, 83] on span "_818030" at bounding box center [745, 84] width 43 height 13
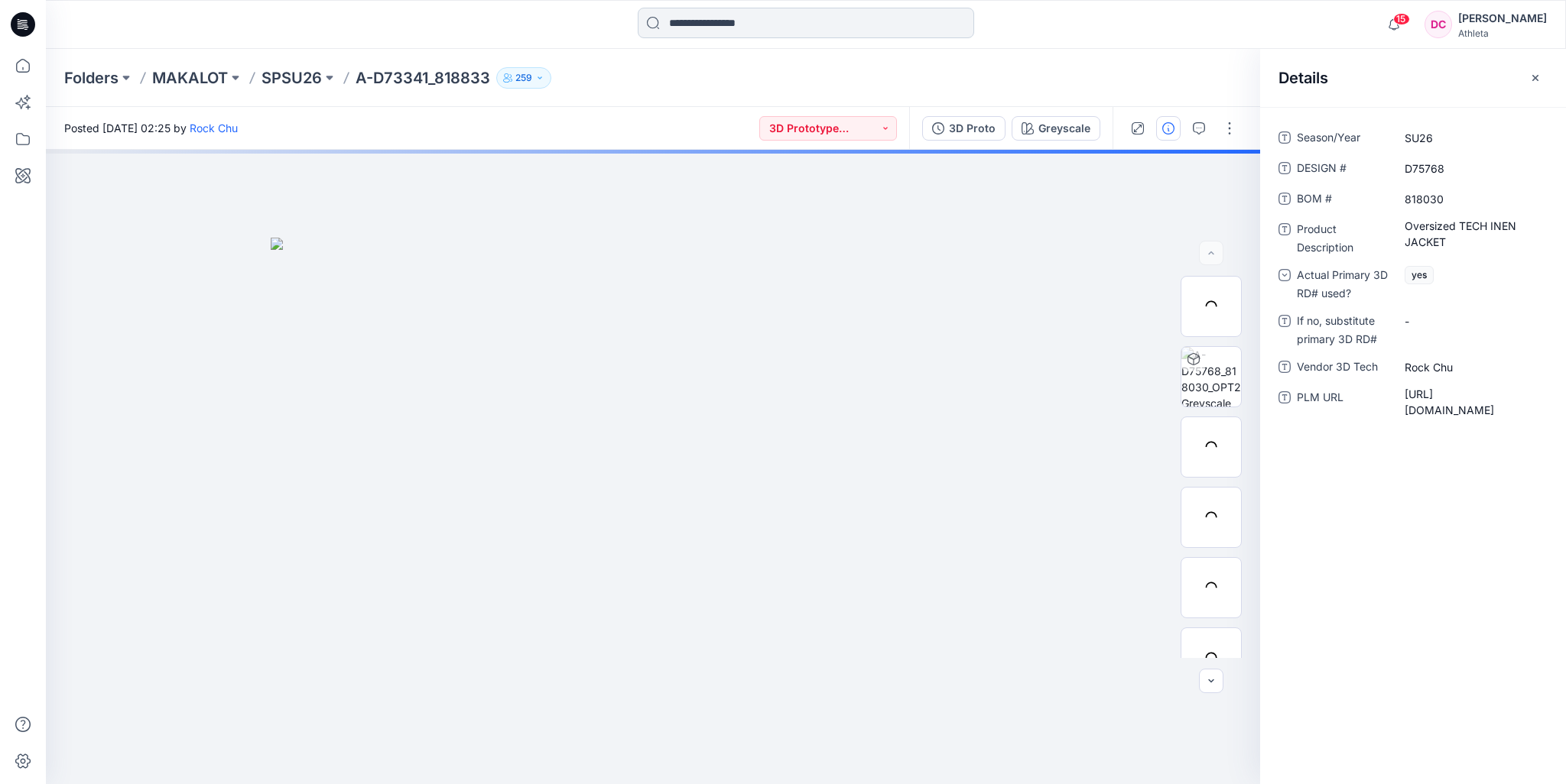
click at [704, 26] on input at bounding box center [806, 23] width 336 height 30
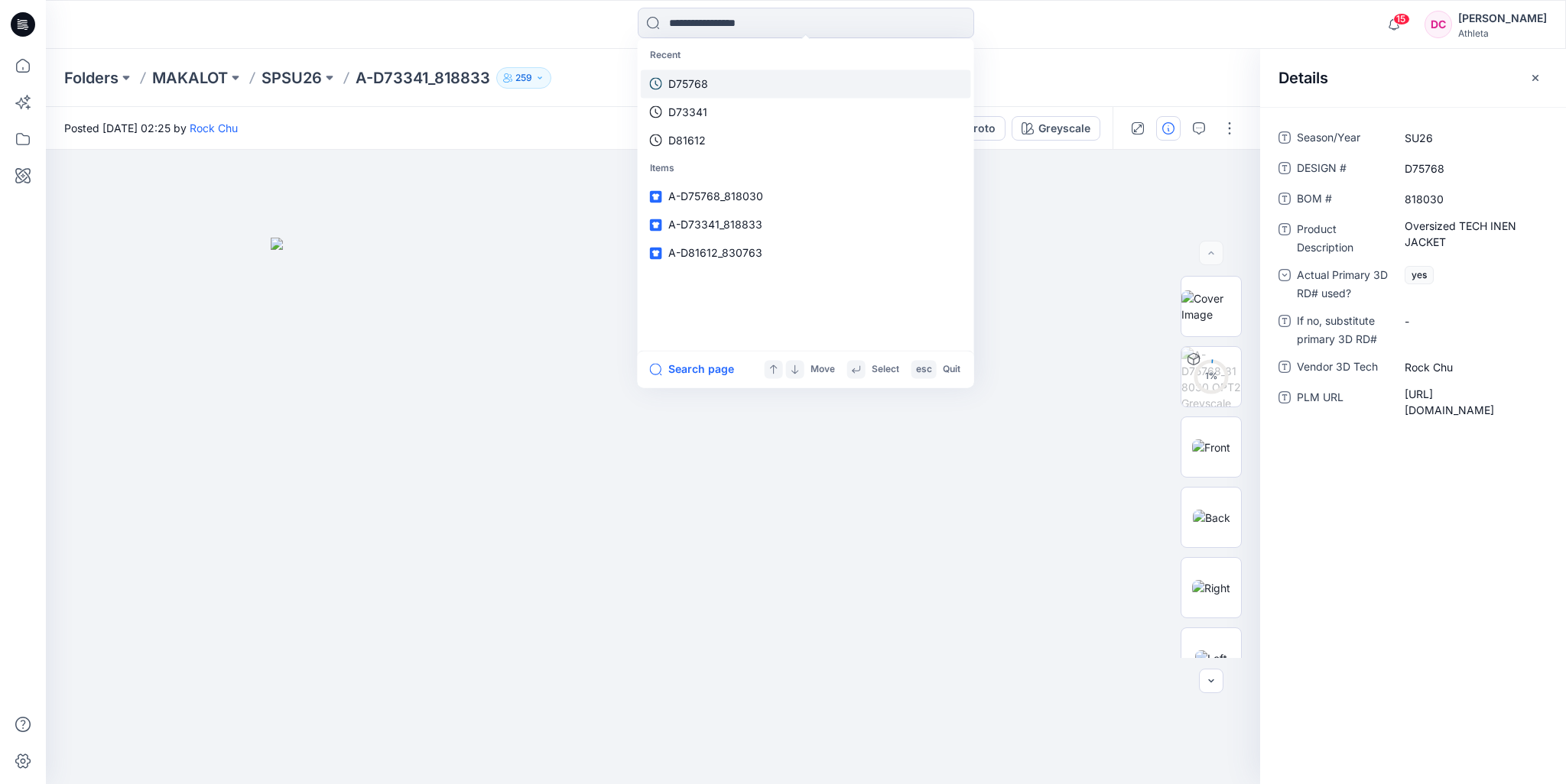
click at [710, 84] on link "D75768" at bounding box center [806, 84] width 330 height 28
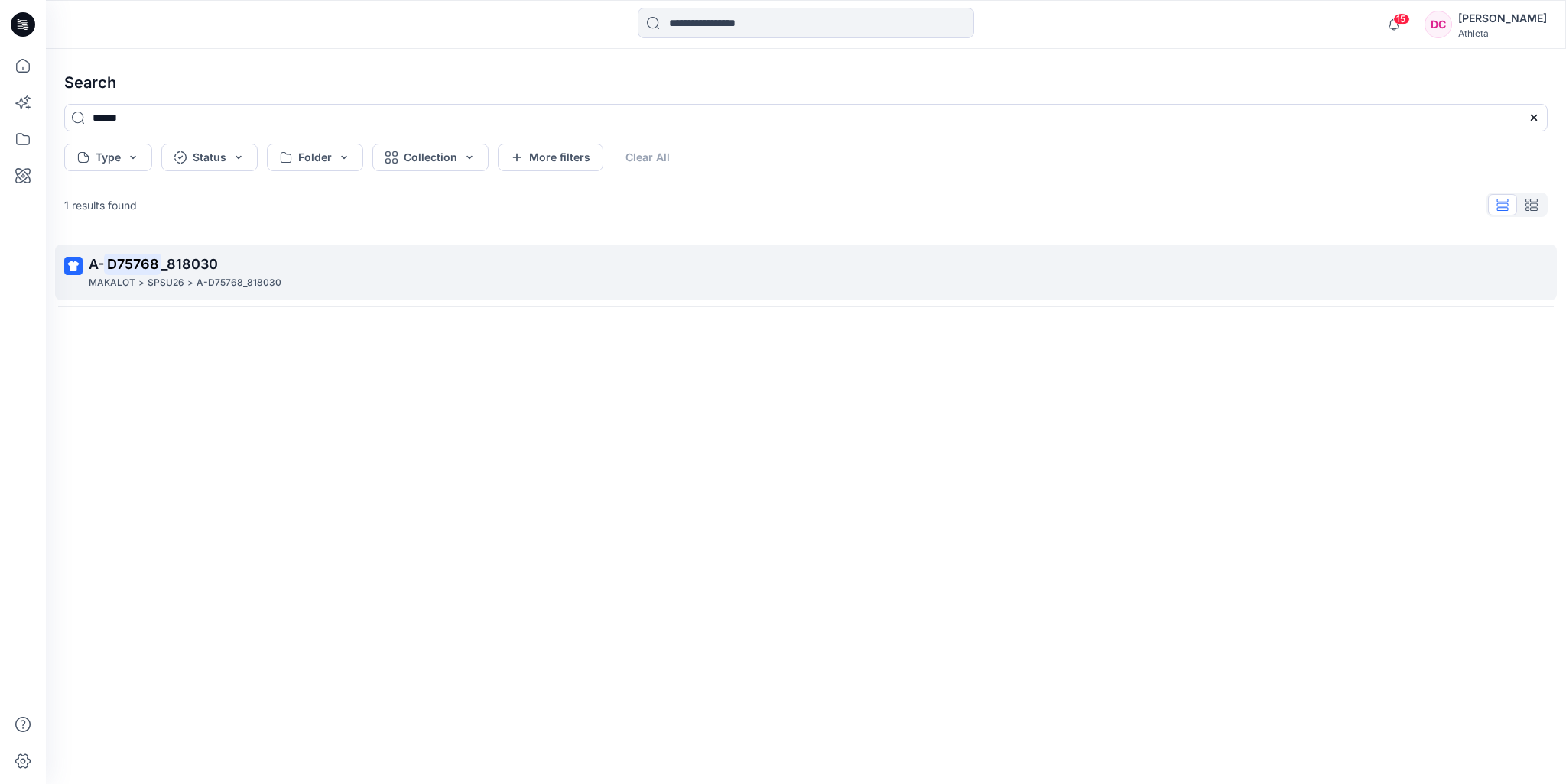
click at [264, 271] on p "A- D75768 _818030" at bounding box center [804, 264] width 1431 height 22
